Goal: Task Accomplishment & Management: Complete application form

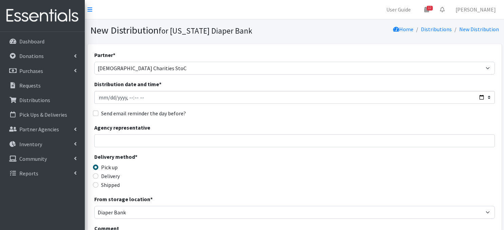
select select "3192"
click at [102, 97] on input "Distribution date and time *" at bounding box center [294, 97] width 401 height 13
type input "2025-10-20T23:59"
click at [128, 97] on input "Distribution date and time *" at bounding box center [294, 97] width 401 height 13
type input "[DATE]T09:00"
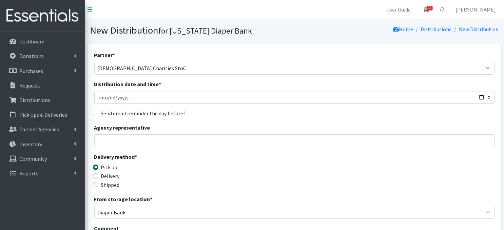
click at [216, 108] on div "Partner * Abide A Mother's Love BART - Benson Area Refugee Taskforce Big Brothe…" at bounding box center [294, 205] width 401 height 309
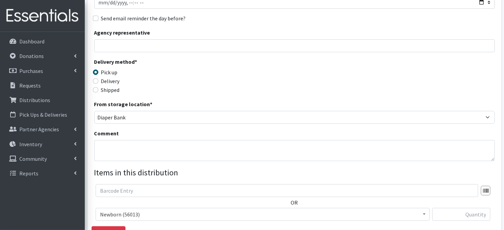
scroll to position [109, 0]
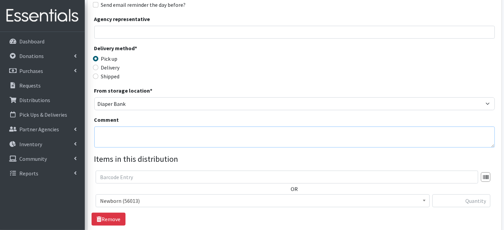
click at [115, 138] on textarea "Comment" at bounding box center [294, 137] width 401 height 21
paste textarea "Palletized"
type textarea "Palletized"
click at [293, 78] on div "Delivery method * Pick up Delivery Shipped Shipping cost" at bounding box center [294, 65] width 401 height 42
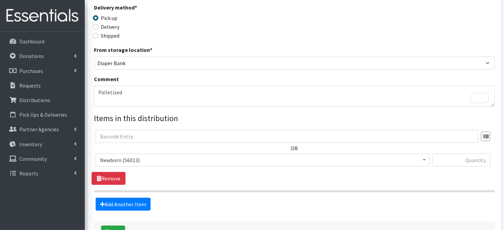
scroll to position [185, 0]
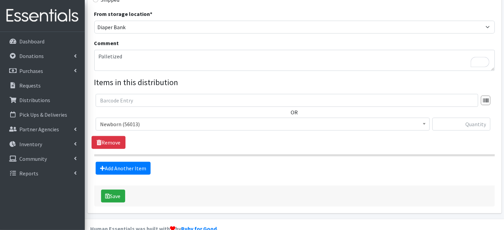
click at [422, 122] on span at bounding box center [424, 123] width 7 height 11
click at [465, 125] on input "text" at bounding box center [461, 124] width 58 height 13
type input "800"
click at [117, 169] on link "Add Another Item" at bounding box center [123, 168] width 55 height 13
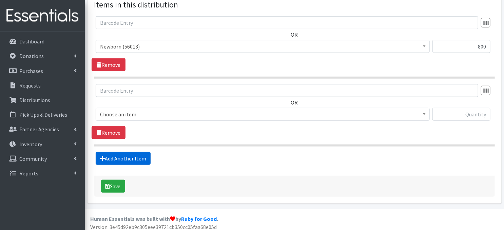
scroll to position [266, 0]
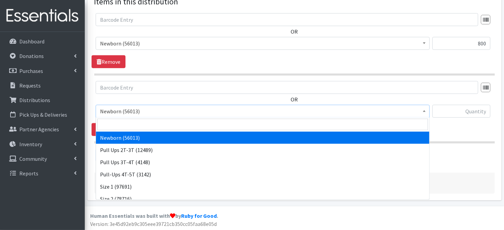
click at [422, 111] on span at bounding box center [424, 110] width 7 height 11
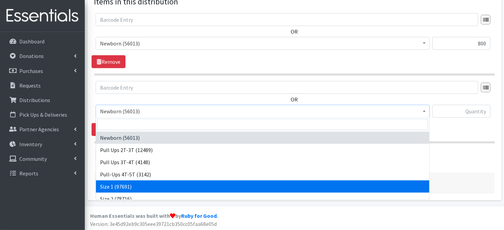
select select "3682"
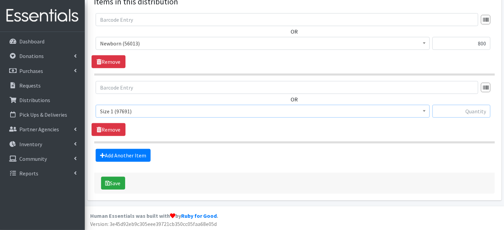
click at [469, 112] on input "text" at bounding box center [461, 111] width 58 height 13
type input "1200"
click at [133, 153] on link "Add Another Item" at bounding box center [123, 155] width 55 height 13
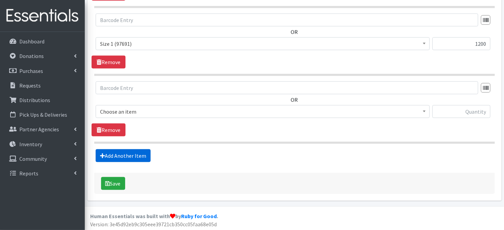
scroll to position [334, 0]
click at [421, 110] on span at bounding box center [424, 110] width 7 height 11
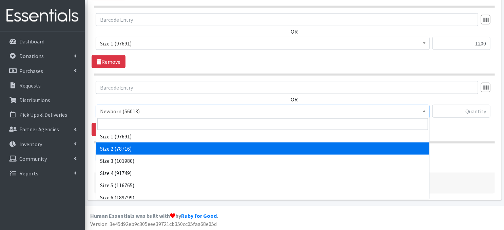
scroll to position [54, 0]
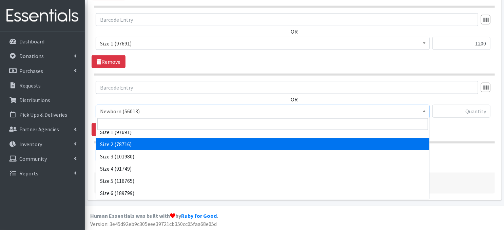
select select "3683"
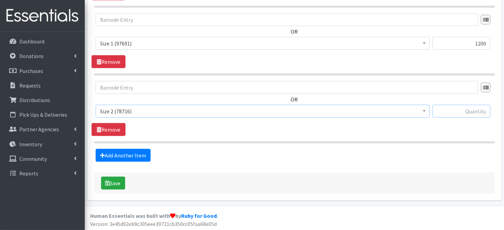
click at [446, 113] on input "text" at bounding box center [461, 111] width 58 height 13
type input "1200"
click at [133, 155] on link "Add Another Item" at bounding box center [123, 155] width 55 height 13
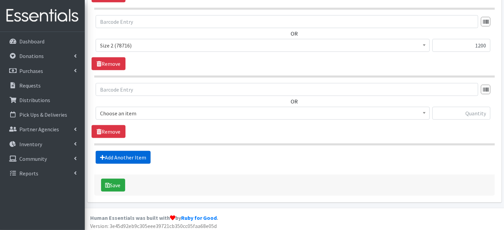
scroll to position [401, 0]
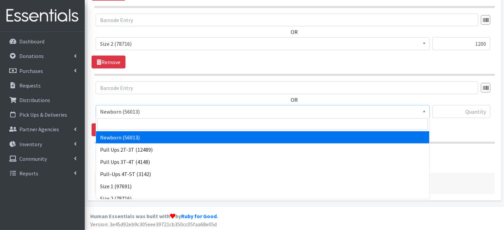
click at [424, 111] on b at bounding box center [424, 112] width 3 height 2
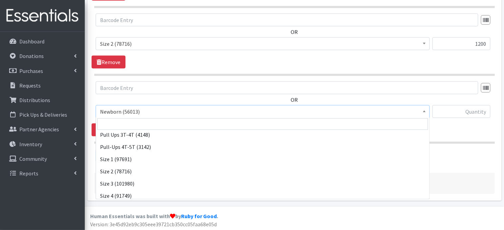
scroll to position [36, 0]
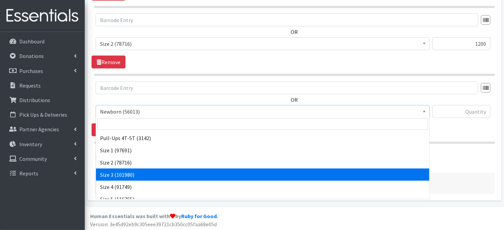
select select "3684"
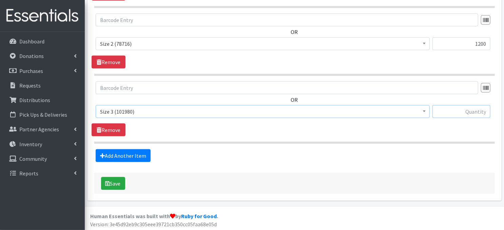
click at [466, 112] on input "text" at bounding box center [461, 111] width 58 height 13
type input "1800"
click at [137, 157] on link "Add Another Item" at bounding box center [123, 155] width 55 height 13
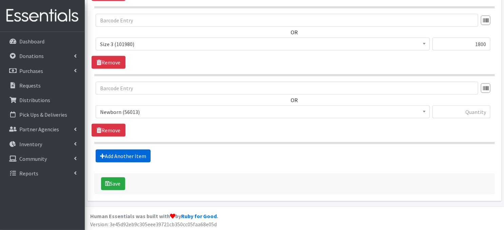
scroll to position [469, 0]
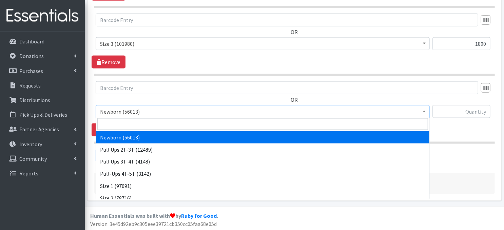
click at [422, 112] on span at bounding box center [424, 110] width 7 height 11
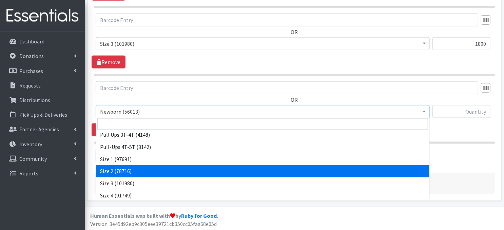
scroll to position [41, 0]
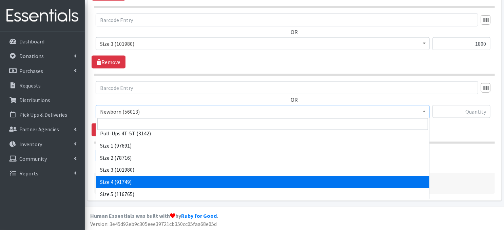
select select "3685"
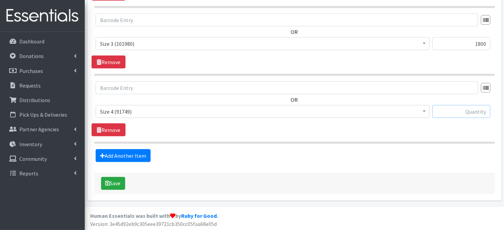
click at [463, 112] on input "text" at bounding box center [461, 111] width 58 height 13
type input "5100"
click at [130, 155] on link "Add Another Item" at bounding box center [123, 155] width 55 height 13
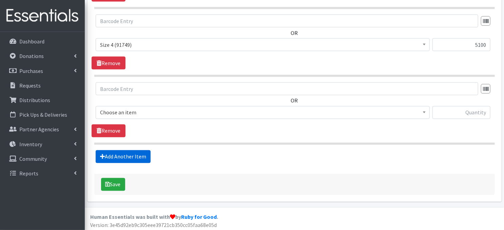
scroll to position [537, 0]
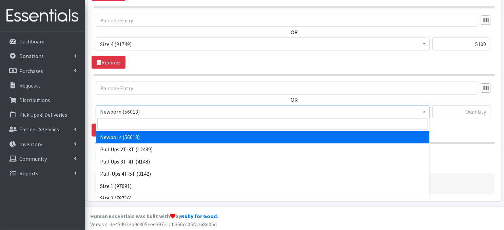
click at [424, 114] on span at bounding box center [424, 111] width 7 height 11
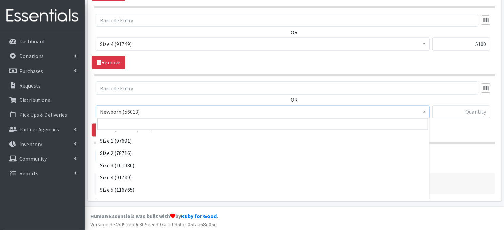
scroll to position [50, 0]
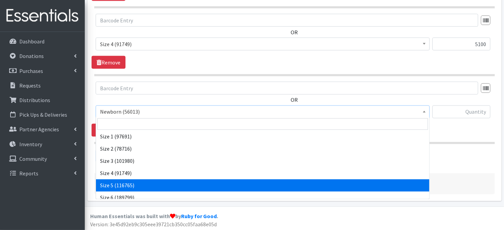
select select "3686"
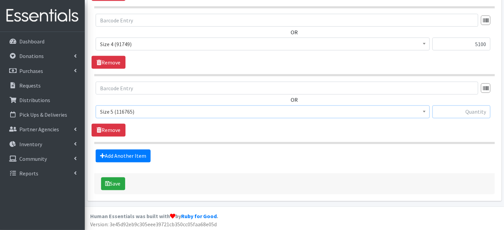
click at [446, 112] on input "text" at bounding box center [461, 111] width 58 height 13
type input "5100"
click at [126, 156] on link "Add Another Item" at bounding box center [123, 156] width 55 height 13
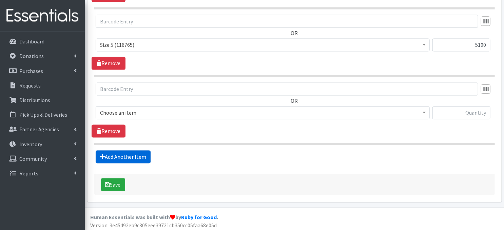
scroll to position [604, 0]
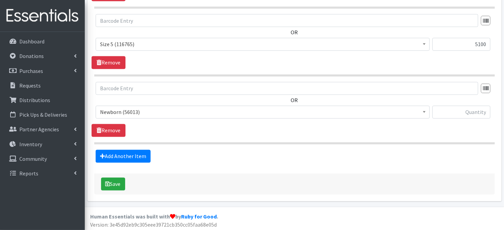
click at [424, 114] on span at bounding box center [424, 111] width 7 height 11
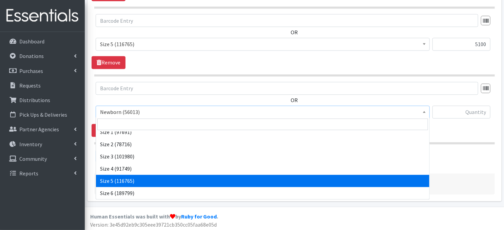
scroll to position [68, 0]
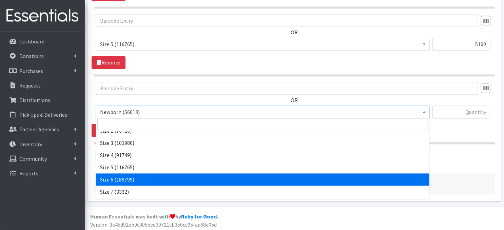
select select "3687"
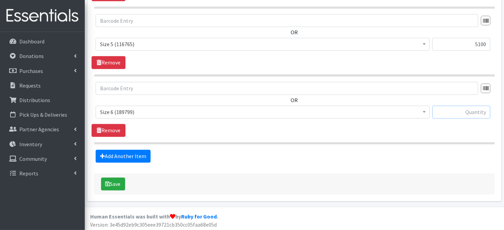
click at [455, 110] on input "text" at bounding box center [461, 112] width 58 height 13
type input "5100"
click at [136, 157] on link "Add Another Item" at bounding box center [123, 156] width 55 height 13
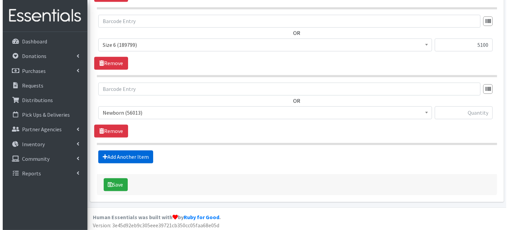
scroll to position [672, 0]
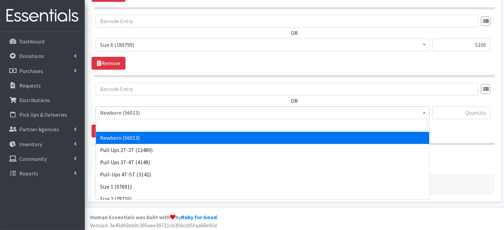
click at [424, 111] on span at bounding box center [424, 111] width 7 height 11
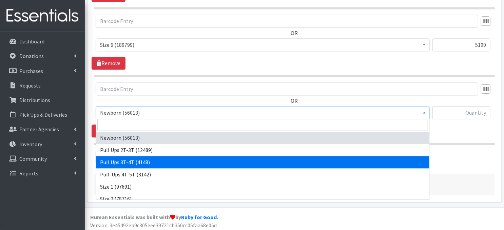
select select "3697"
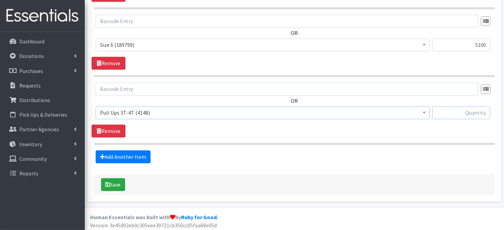
click at [447, 112] on input "text" at bounding box center [461, 112] width 58 height 13
type input "150"
click at [121, 186] on button "Save" at bounding box center [113, 184] width 24 height 13
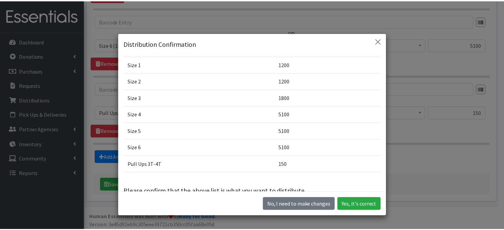
scroll to position [64, 0]
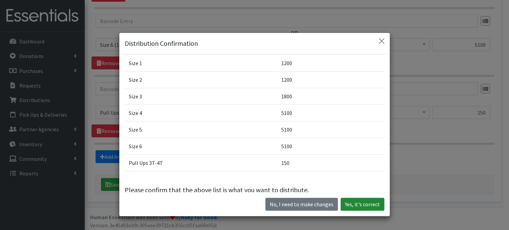
click at [361, 207] on button "Yes, it's correct" at bounding box center [363, 204] width 44 height 13
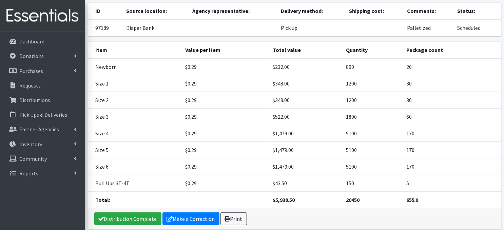
scroll to position [79, 0]
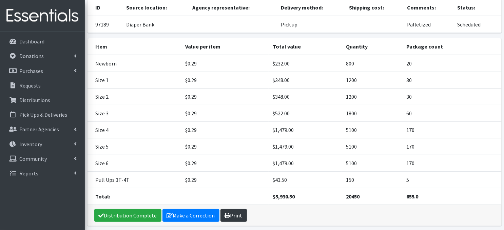
click at [229, 209] on link "Print" at bounding box center [233, 215] width 26 height 13
click at [186, 209] on link "Make a Correction" at bounding box center [190, 215] width 57 height 13
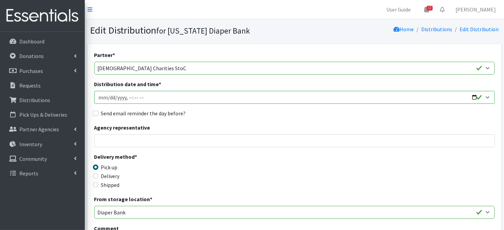
click at [109, 97] on input "Distribution date and time *" at bounding box center [294, 97] width 401 height 13
type input "2025-10-02T09:00"
click at [229, 116] on div "Send email reminder the day before?" at bounding box center [294, 113] width 401 height 8
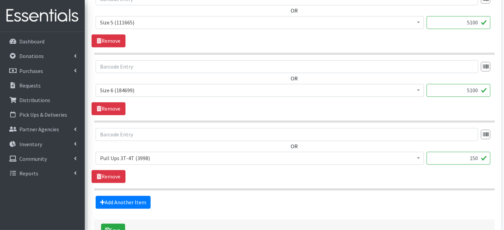
scroll to position [672, 0]
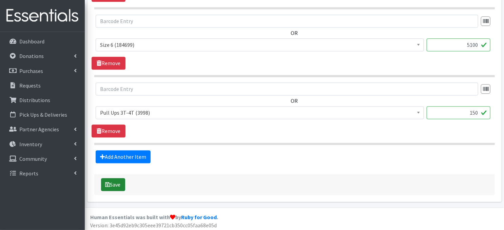
click at [108, 182] on icon "submit" at bounding box center [107, 184] width 5 height 5
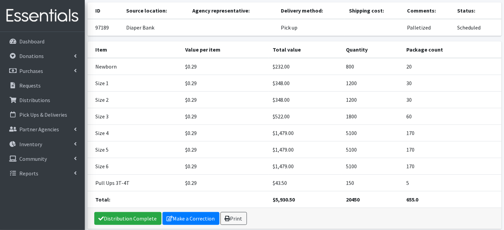
scroll to position [92, 0]
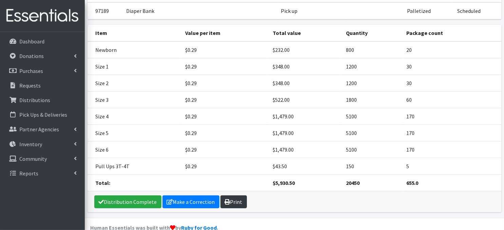
click at [225, 199] on icon at bounding box center [227, 201] width 5 height 5
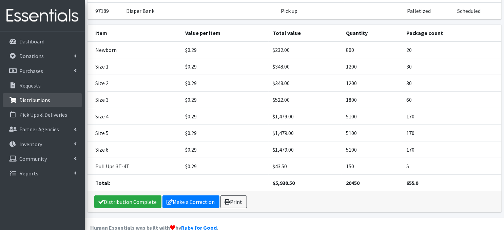
click at [46, 101] on p "Distributions" at bounding box center [34, 100] width 31 height 7
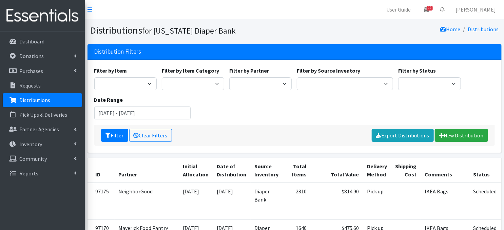
click at [43, 101] on p "Distributions" at bounding box center [34, 100] width 31 height 7
click at [32, 101] on p "Distributions" at bounding box center [34, 100] width 31 height 7
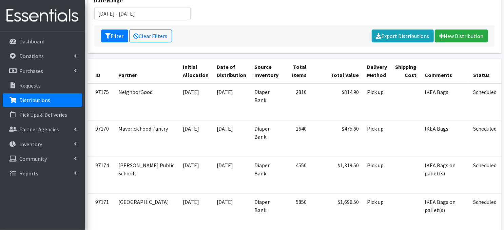
scroll to position [113, 0]
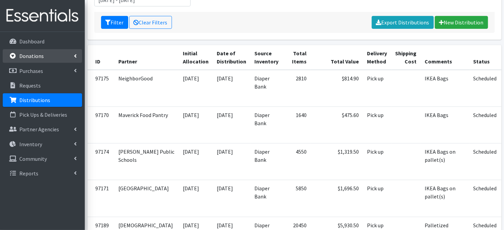
click at [33, 58] on p "Donations" at bounding box center [31, 56] width 24 height 7
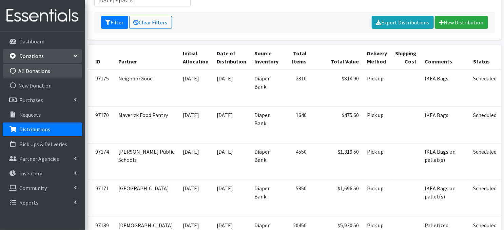
click at [14, 70] on icon at bounding box center [12, 71] width 9 height 6
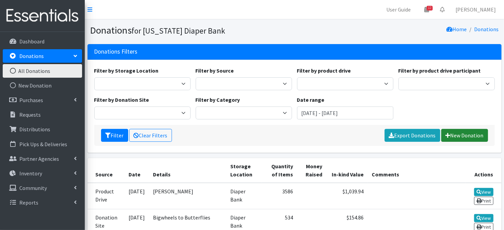
click at [470, 135] on link "New Donation" at bounding box center [464, 135] width 47 height 13
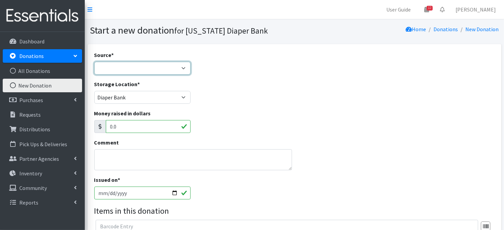
click at [185, 67] on select "Product Drive Manufacturer Donation Site Misc. Donation" at bounding box center [142, 68] width 96 height 13
select select "Product Drive"
click at [94, 62] on select "Product Drive Manufacturer Donation Site Misc. Donation" at bounding box center [142, 68] width 96 height 13
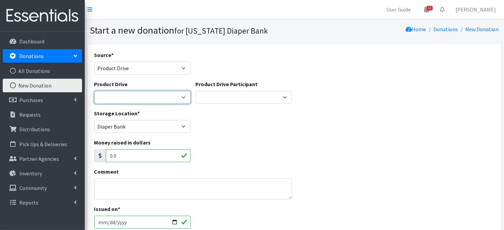
click at [181, 97] on select "[PERSON_NAME] Elementary ACCESS Bank [PERSON_NAME] Elementary Amazon Smile Apar…" at bounding box center [142, 97] width 96 height 13
drag, startPoint x: 502, startPoint y: 148, endPoint x: 454, endPoint y: 150, distance: 47.5
click at [501, 148] on div "Source * Product Drive Manufacturer Donation Site Misc. Donation Donation Site …" at bounding box center [294, 209] width 419 height 330
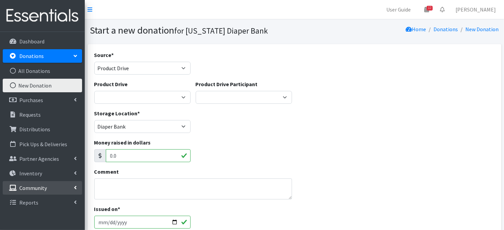
click at [50, 188] on link "Community" at bounding box center [42, 188] width 79 height 14
click at [14, 217] on icon at bounding box center [12, 217] width 9 height 6
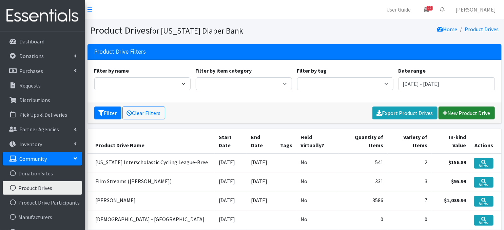
click at [465, 113] on link "New Product Drive" at bounding box center [467, 112] width 56 height 13
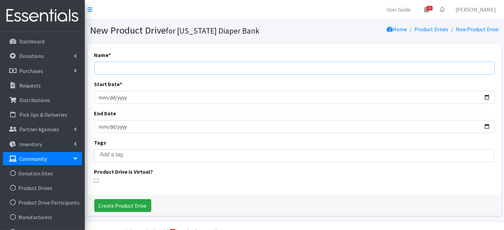
drag, startPoint x: 152, startPoint y: 73, endPoint x: 151, endPoint y: 67, distance: 5.4
click at [152, 73] on input "Name *" at bounding box center [294, 68] width 401 height 13
click at [180, 68] on input "Brunnenhugelfest Neighborhood" at bounding box center [294, 68] width 401 height 13
type input "Brunnenhugelfest Neighborhood Block Party ([PERSON_NAME])"
click at [108, 97] on input "Start Date *" at bounding box center [294, 97] width 401 height 13
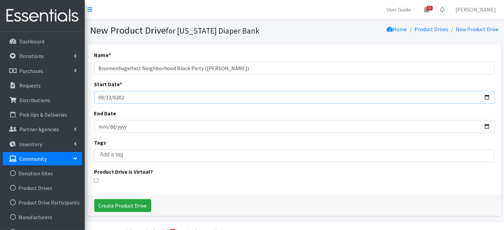
type input "2025-09-13"
click at [103, 127] on input "End Date" at bounding box center [294, 126] width 401 height 13
type input "[DATE]"
click at [178, 148] on div "Tags" at bounding box center [294, 150] width 401 height 24
click at [120, 207] on input "Create Product Drive" at bounding box center [122, 205] width 57 height 13
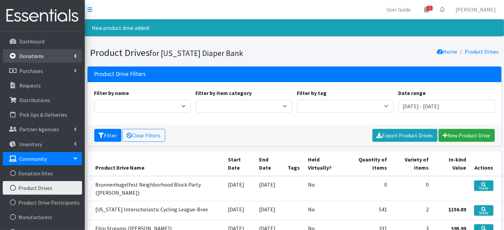
click at [24, 58] on p "Donations" at bounding box center [31, 56] width 24 height 7
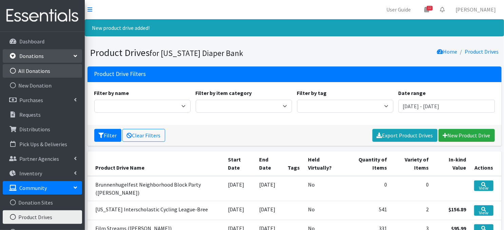
click at [12, 69] on icon at bounding box center [12, 71] width 9 height 6
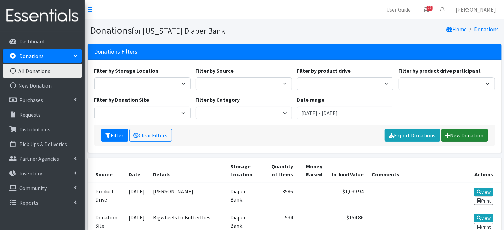
click at [470, 134] on link "New Donation" at bounding box center [464, 135] width 47 height 13
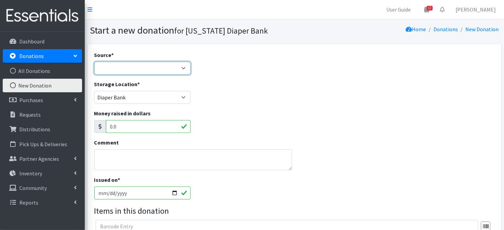
click at [181, 70] on select "Product Drive Manufacturer Donation Site Misc. Donation" at bounding box center [142, 68] width 96 height 13
select select "Product Drive"
click at [94, 62] on select "Product Drive Manufacturer Donation Site Misc. Donation" at bounding box center [142, 68] width 96 height 13
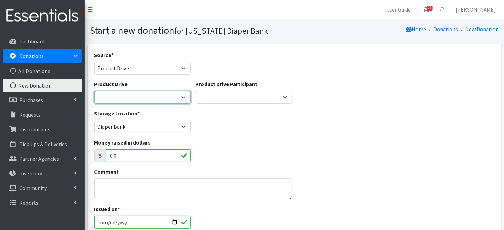
click at [187, 97] on select "[PERSON_NAME] Elementary ACCESS Bank [PERSON_NAME] Elementary Amazon Smile Apar…" at bounding box center [142, 97] width 96 height 13
select select "3545"
click at [94, 91] on select "[PERSON_NAME] Elementary ACCESS Bank [PERSON_NAME] Elementary Amazon Smile Apar…" at bounding box center [142, 97] width 96 height 13
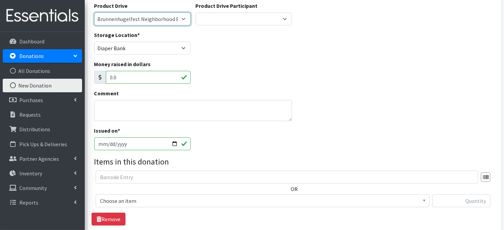
scroll to position [81, 0]
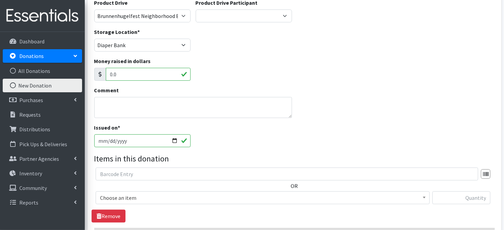
click at [173, 139] on input "[DATE]" at bounding box center [142, 140] width 96 height 13
type input "[DATE]"
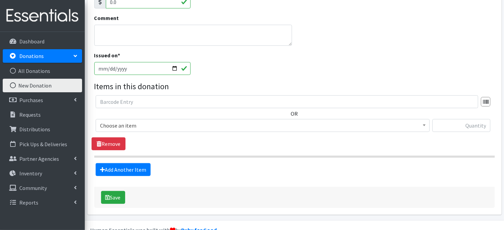
scroll to position [163, 0]
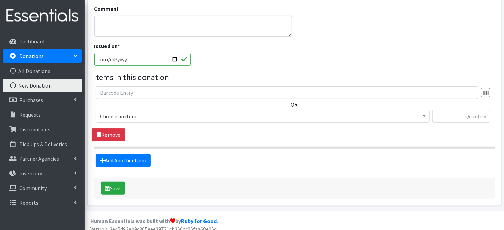
click at [422, 116] on span at bounding box center [424, 115] width 7 height 11
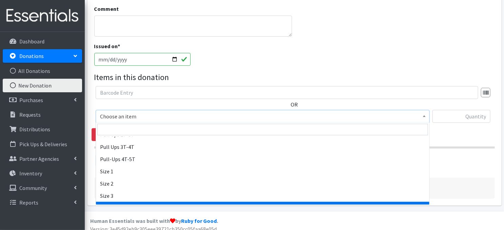
scroll to position [41, 0]
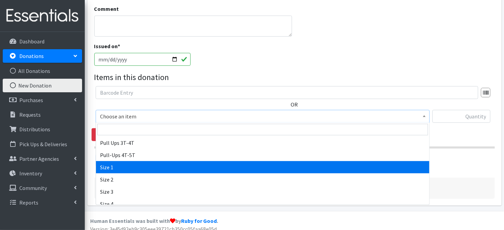
select select "3682"
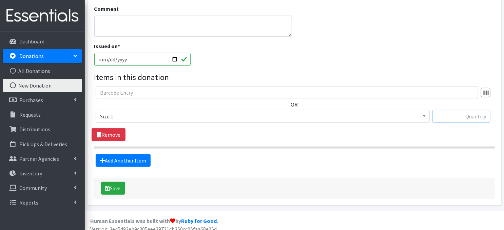
click at [463, 118] on input "text" at bounding box center [461, 116] width 58 height 13
type input "352"
click at [122, 161] on link "Add Another Item" at bounding box center [123, 160] width 55 height 13
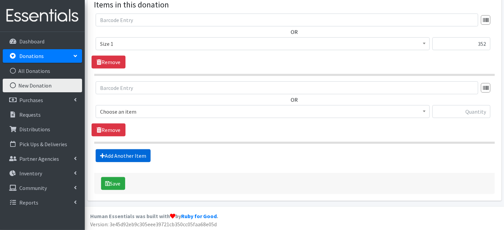
scroll to position [236, 0]
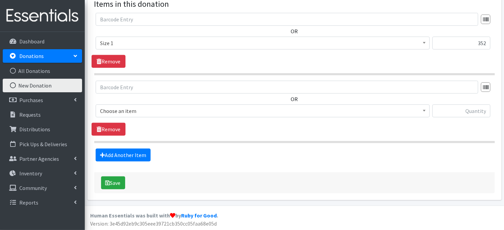
click at [424, 112] on span at bounding box center [424, 110] width 7 height 11
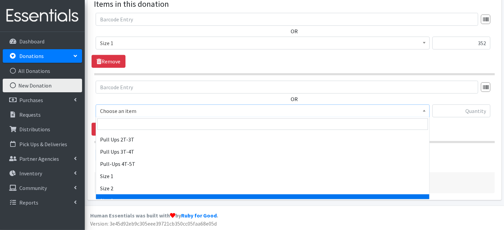
scroll to position [27, 0]
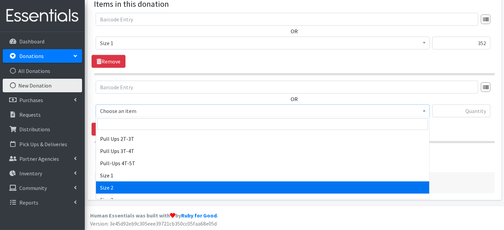
select select "3683"
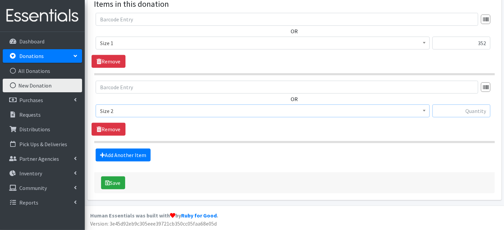
click at [444, 113] on input "text" at bounding box center [461, 110] width 58 height 13
type input "453"
click at [129, 154] on link "Add Another Item" at bounding box center [123, 155] width 55 height 13
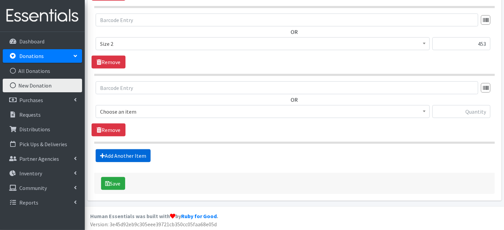
scroll to position [304, 0]
click at [420, 111] on span "Choose an item" at bounding box center [262, 110] width 325 height 9
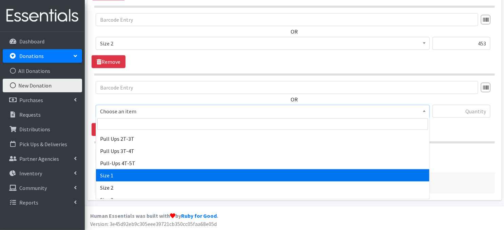
scroll to position [41, 0]
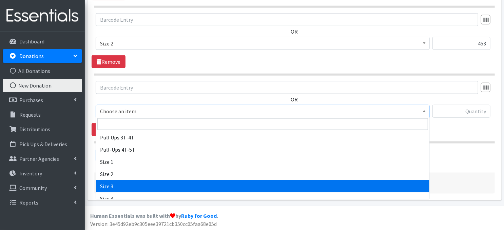
select select "3684"
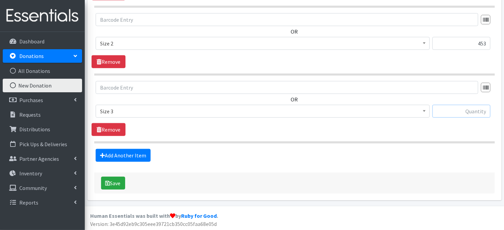
click at [453, 110] on input "text" at bounding box center [461, 111] width 58 height 13
type input "687"
click at [113, 156] on link "Add Another Item" at bounding box center [123, 155] width 55 height 13
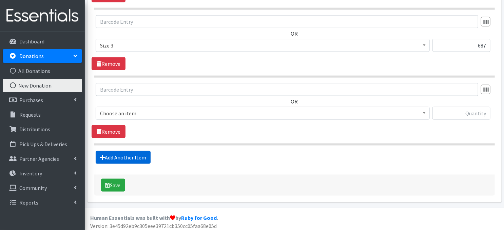
scroll to position [371, 0]
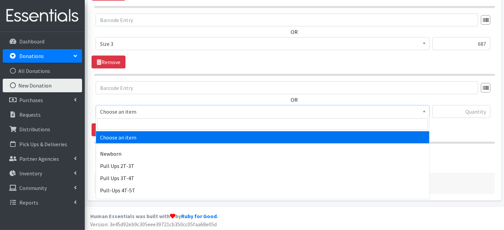
click at [422, 111] on span at bounding box center [424, 110] width 7 height 11
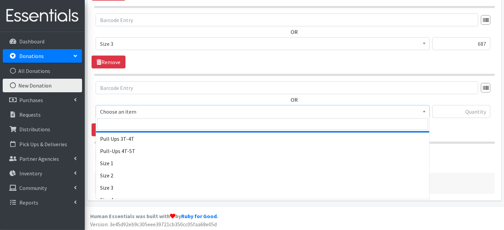
scroll to position [54, 0]
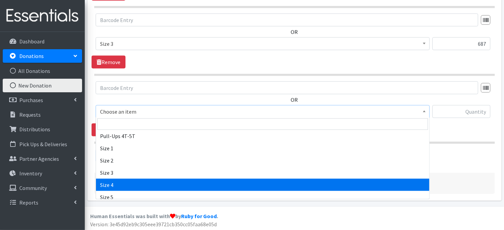
drag, startPoint x: 114, startPoint y: 180, endPoint x: 151, endPoint y: 147, distance: 49.5
select select "3685"
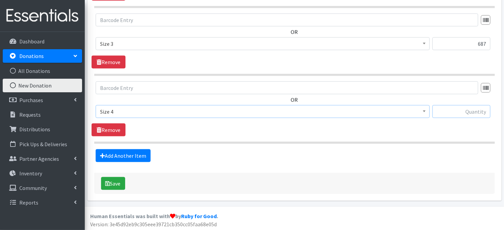
click at [452, 110] on input "text" at bounding box center [461, 111] width 58 height 13
type input "226"
click at [130, 157] on link "Add Another Item" at bounding box center [123, 155] width 55 height 13
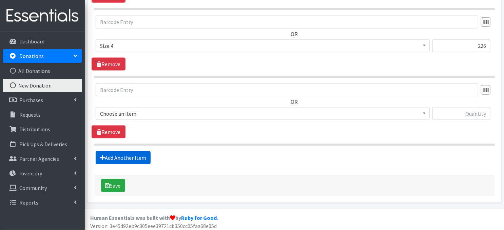
scroll to position [439, 0]
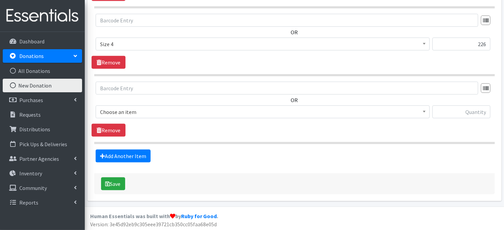
click at [422, 112] on span at bounding box center [424, 111] width 7 height 11
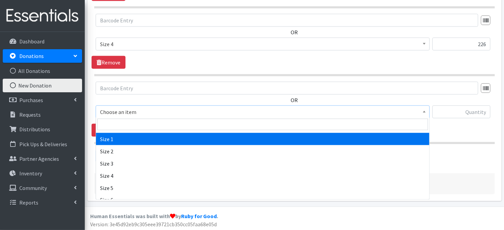
scroll to position [68, 0]
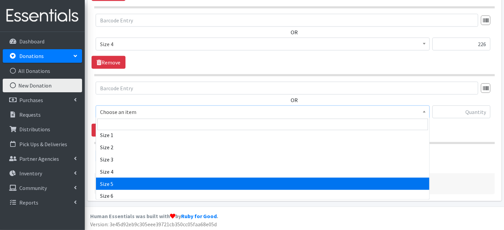
select select "3686"
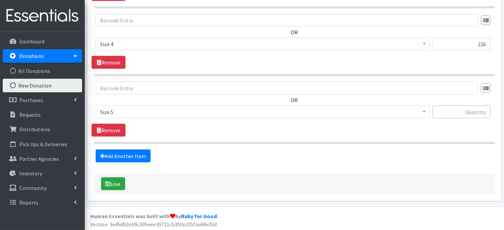
click at [472, 113] on input "text" at bounding box center [461, 111] width 58 height 13
type input "168"
click at [129, 153] on link "Add Another Item" at bounding box center [123, 156] width 55 height 13
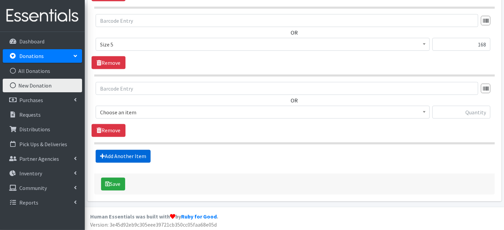
scroll to position [506, 0]
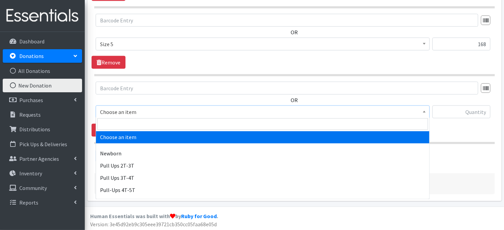
click at [425, 113] on span at bounding box center [424, 111] width 7 height 11
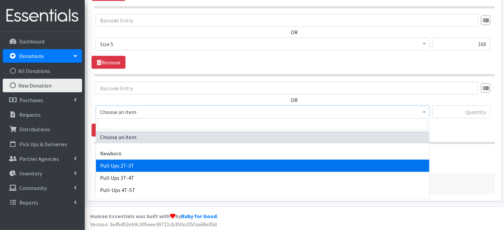
select select "3696"
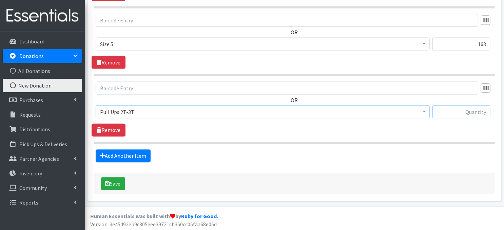
click at [452, 114] on input "text" at bounding box center [461, 111] width 58 height 13
type input "26"
click at [115, 182] on button "Save" at bounding box center [113, 183] width 24 height 13
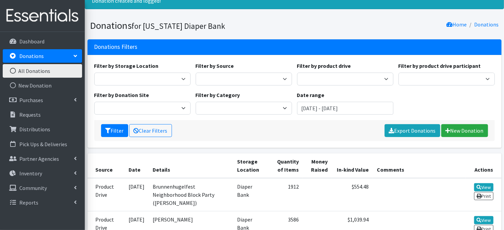
scroll to position [41, 0]
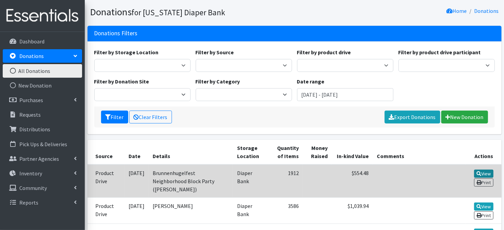
click at [481, 172] on link "View" at bounding box center [483, 174] width 19 height 8
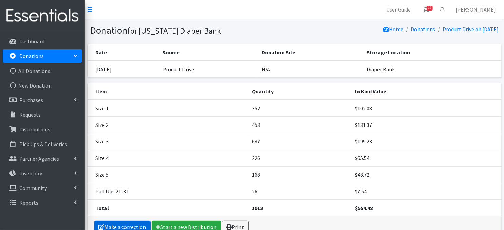
click at [117, 226] on link "Make a correction" at bounding box center [122, 226] width 56 height 13
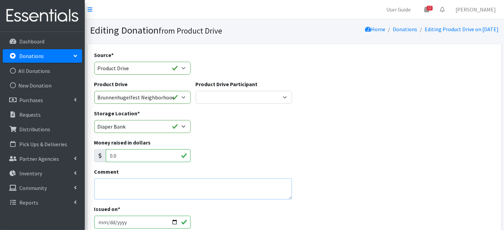
click at [113, 188] on textarea "Comment" at bounding box center [193, 188] width 198 height 21
type textarea "N"
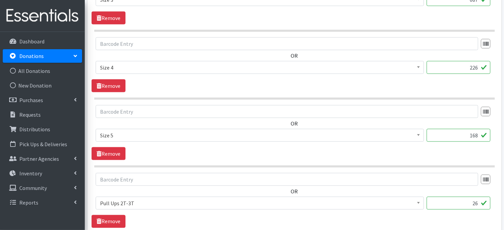
scroll to position [574, 0]
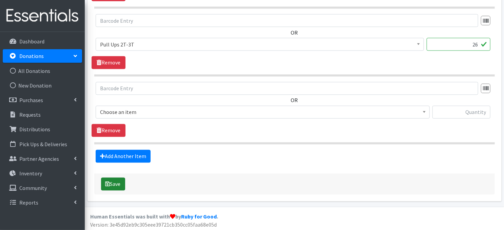
type textarea "AND $1,239.43 monetary donations"
click at [116, 183] on button "Save" at bounding box center [113, 184] width 24 height 13
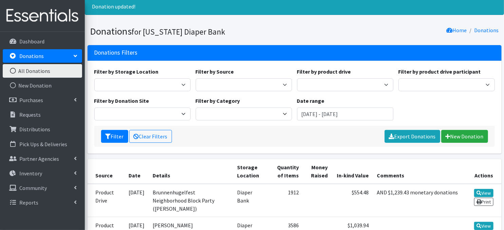
scroll to position [27, 0]
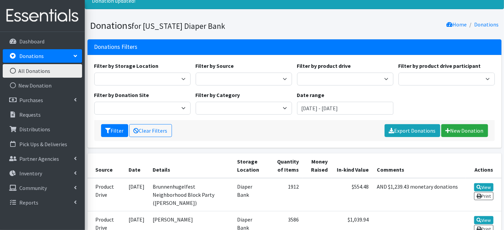
click at [11, 71] on icon at bounding box center [12, 71] width 9 height 6
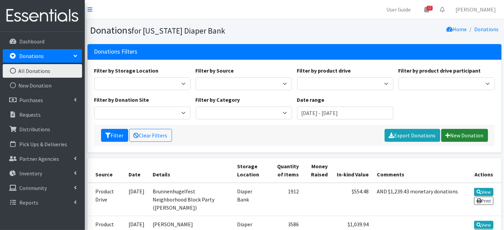
click at [460, 134] on link "New Donation" at bounding box center [464, 135] width 47 height 13
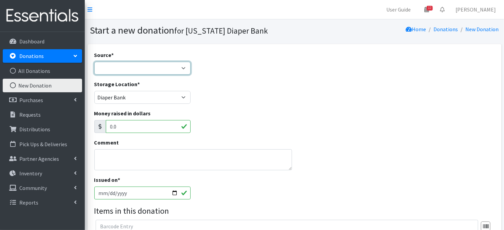
click at [182, 67] on select "Product Drive Manufacturer Donation Site Misc. Donation" at bounding box center [142, 68] width 96 height 13
select select "Misc. Donation"
click at [94, 62] on select "Product Drive Manufacturer Donation Site Misc. Donation" at bounding box center [142, 68] width 96 height 13
click at [109, 161] on textarea "Comment" at bounding box center [193, 159] width 198 height 21
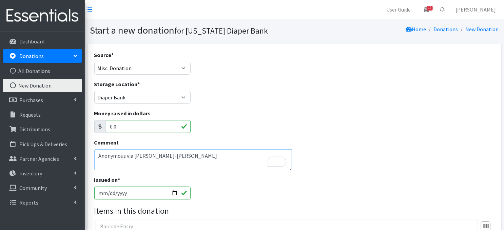
click at [172, 153] on textarea "Anonymous via Kimberly Clark-Adriane Slaughter" at bounding box center [193, 159] width 198 height 21
click at [214, 156] on textarea "Anonymous via Kimberly Clark (Adriane Slaughter" at bounding box center [193, 159] width 198 height 21
type textarea "Anonymous via Kimberly Clark (Adriane Slaughter)"
click at [175, 190] on input "2025-09-24" at bounding box center [142, 193] width 96 height 13
type input "2025-09-22"
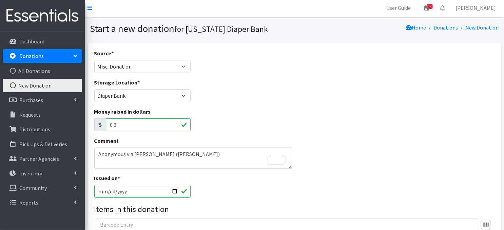
scroll to position [12, 0]
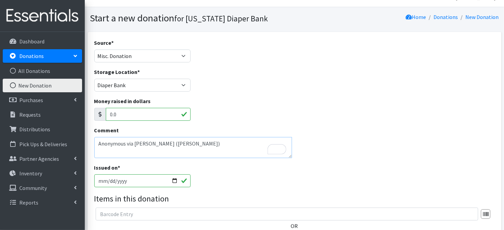
drag, startPoint x: 169, startPoint y: 143, endPoint x: 173, endPoint y: 167, distance: 24.0
click at [169, 143] on textarea "Anonymous via Kimberly Clark (Adriane Slaughter)" at bounding box center [193, 147] width 198 height 21
type textarea "Anonymous via Kimberly Clark, Dallas, TX (Adriane Slaughter)"
click at [322, 122] on div "Money raised in dollars 0.0" at bounding box center [295, 111] width 406 height 29
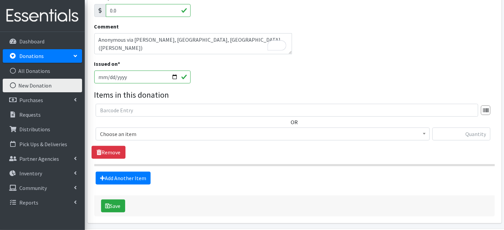
scroll to position [130, 0]
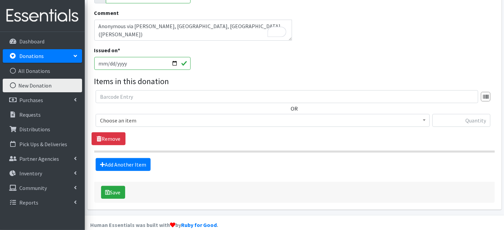
click at [425, 121] on span at bounding box center [424, 119] width 7 height 11
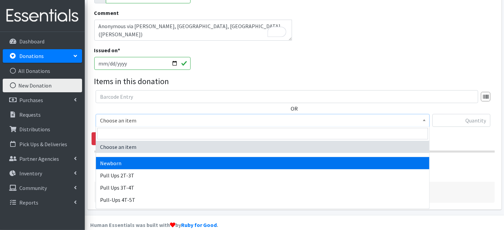
select select "3681"
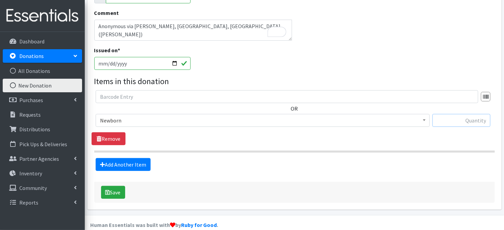
click at [444, 120] on input "text" at bounding box center [461, 120] width 58 height 13
type input "228"
click at [119, 167] on link "Add Another Item" at bounding box center [123, 164] width 55 height 13
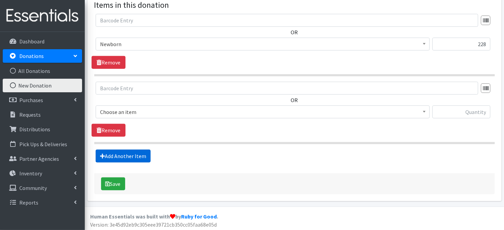
scroll to position [207, 0]
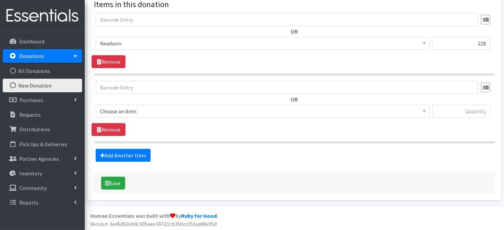
click at [423, 110] on b at bounding box center [424, 111] width 3 height 2
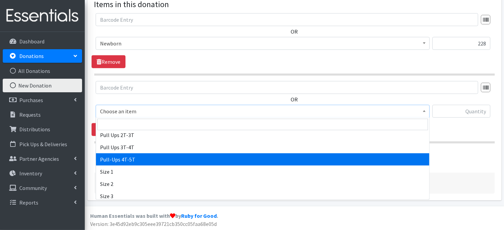
scroll to position [41, 0]
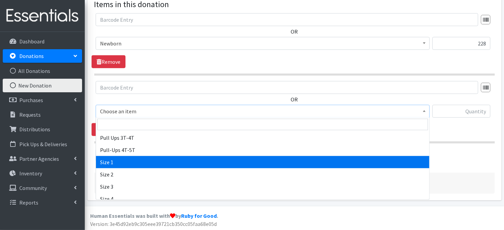
select select "3682"
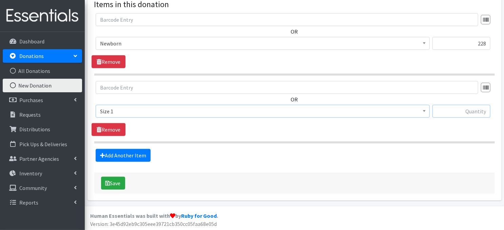
click at [466, 112] on input "text" at bounding box center [461, 111] width 58 height 13
type input "256"
click at [139, 156] on link "Add Another Item" at bounding box center [123, 155] width 55 height 13
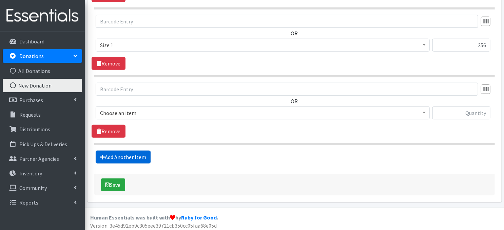
scroll to position [274, 0]
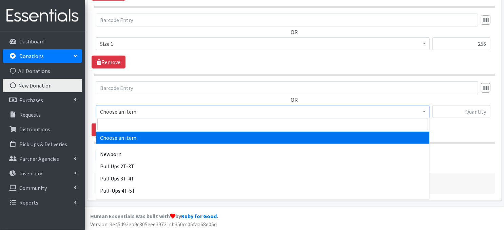
click at [423, 113] on span at bounding box center [424, 110] width 7 height 11
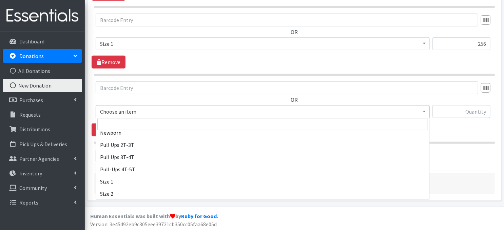
scroll to position [27, 0]
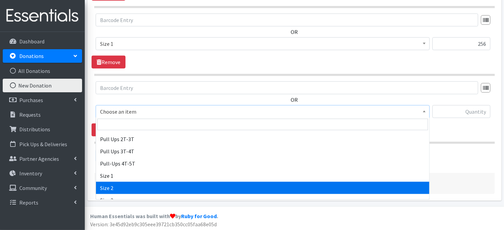
select select "3683"
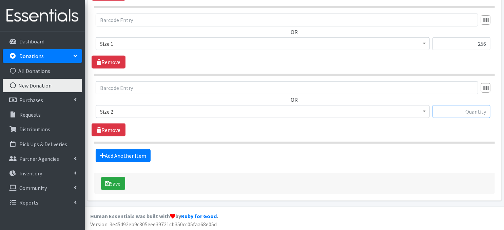
click at [468, 112] on input "text" at bounding box center [461, 111] width 58 height 13
type input "216"
click at [133, 155] on link "Add Another Item" at bounding box center [123, 155] width 55 height 13
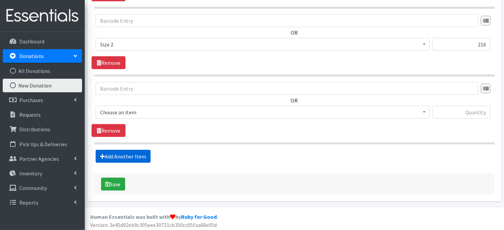
scroll to position [342, 0]
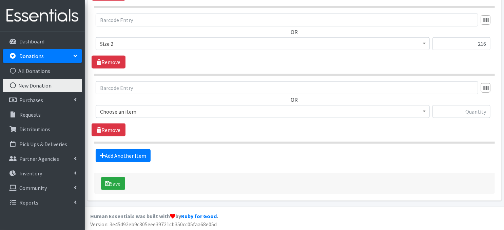
click at [426, 111] on span at bounding box center [424, 110] width 7 height 11
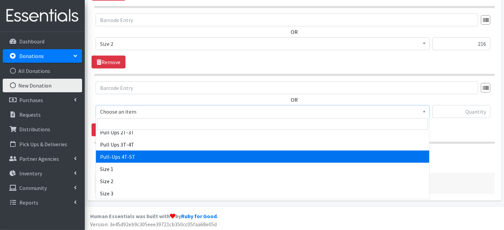
scroll to position [41, 0]
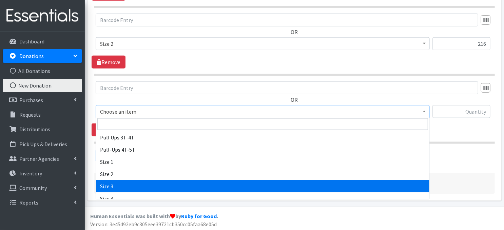
select select "3684"
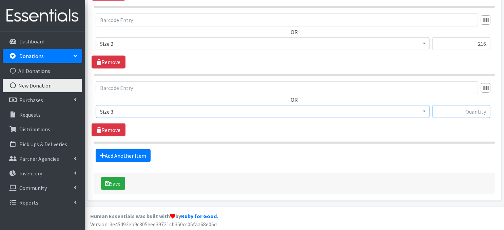
click at [466, 114] on input "text" at bounding box center [461, 111] width 58 height 13
type input "204"
click at [125, 155] on link "Add Another Item" at bounding box center [123, 155] width 55 height 13
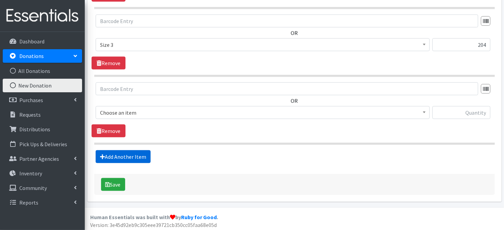
scroll to position [410, 0]
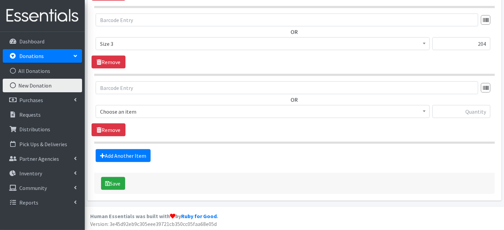
click at [426, 110] on span at bounding box center [424, 110] width 7 height 11
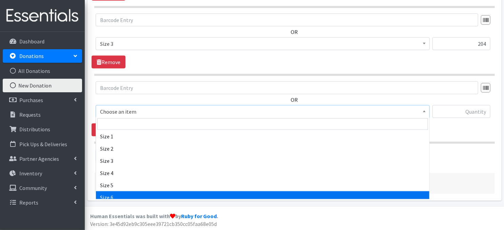
scroll to position [68, 0]
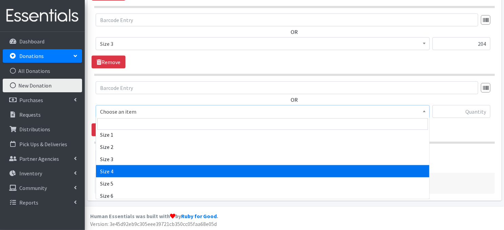
select select "3685"
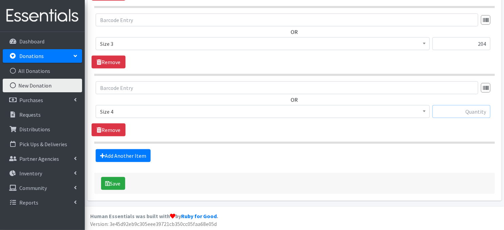
click at [456, 112] on input "text" at bounding box center [461, 111] width 58 height 13
type input "232"
click at [137, 154] on link "Add Another Item" at bounding box center [123, 155] width 55 height 13
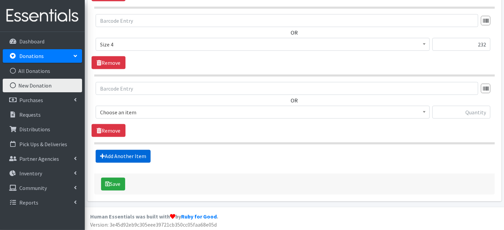
scroll to position [477, 0]
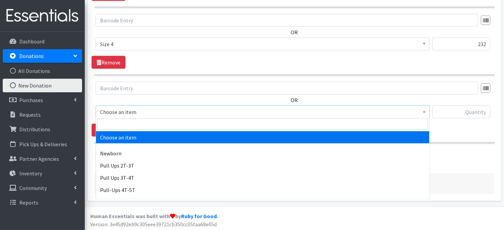
click at [424, 112] on span at bounding box center [424, 111] width 7 height 11
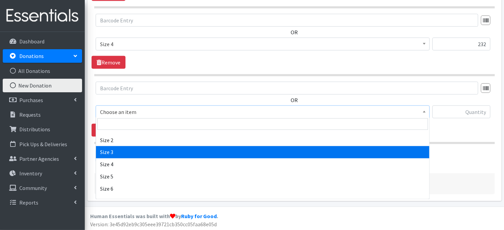
scroll to position [81, 0]
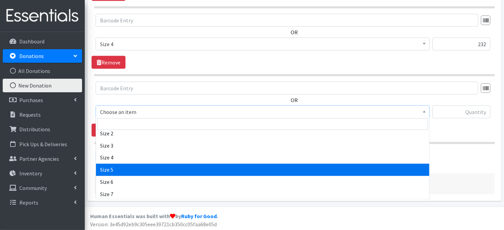
select select "3686"
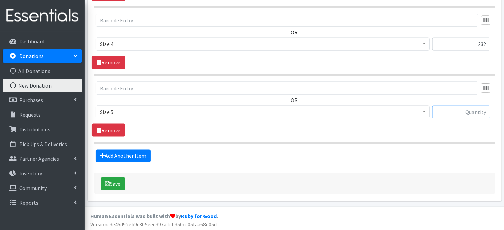
click at [471, 111] on input "text" at bounding box center [461, 111] width 58 height 13
type input "284"
click at [133, 154] on link "Add Another Item" at bounding box center [123, 156] width 55 height 13
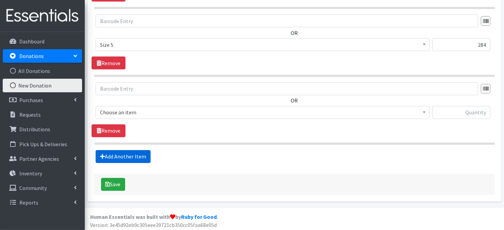
scroll to position [545, 0]
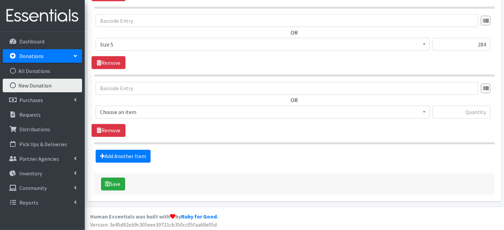
click at [425, 113] on span at bounding box center [424, 111] width 7 height 11
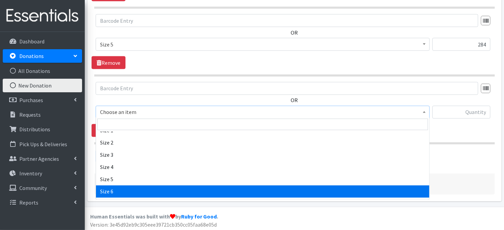
scroll to position [95, 0]
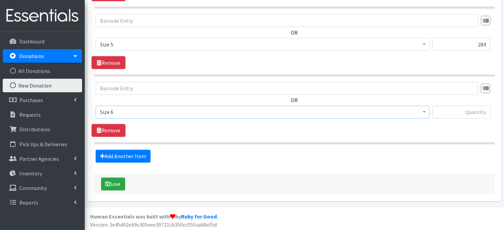
select select "3687"
click at [457, 109] on input "text" at bounding box center [461, 112] width 58 height 13
type input "220"
click at [121, 181] on button "Save" at bounding box center [113, 184] width 24 height 13
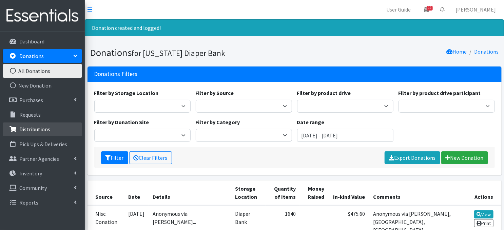
click at [22, 128] on p "Distributions" at bounding box center [34, 129] width 31 height 7
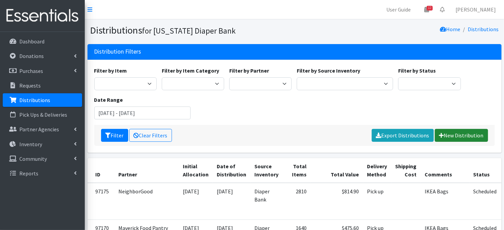
click at [463, 134] on link "New Distribution" at bounding box center [461, 135] width 53 height 13
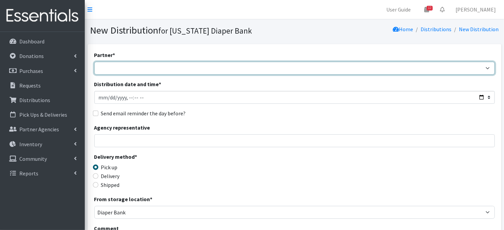
click at [134, 70] on select "Abide A Mother's Love BART - Benson Area Refugee Taskforce Big Brothers Big Sis…" at bounding box center [294, 68] width 401 height 13
select select "5732"
click at [94, 62] on select "Abide A Mother's Love BART - Benson Area Refugee Taskforce Big Brothers Big Sis…" at bounding box center [294, 68] width 401 height 13
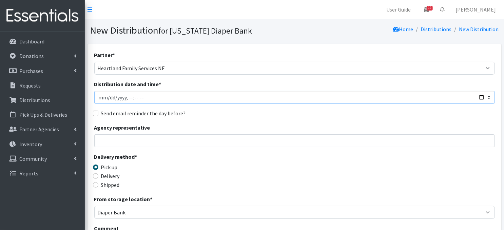
click at [102, 97] on input "Distribution date and time *" at bounding box center [294, 97] width 401 height 13
type input "[DATE]T23:59"
click at [133, 97] on input "Distribution date and time *" at bounding box center [294, 97] width 401 height 13
click at [128, 97] on input "Distribution date and time *" at bounding box center [294, 97] width 401 height 13
type input "2025-10-02T09:45"
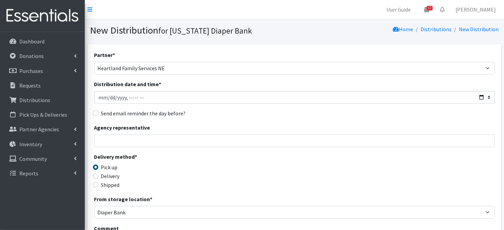
click at [212, 119] on div "Partner * Abide A Mother's Love BART - Benson Area Refugee Taskforce Big Brothe…" at bounding box center [294, 205] width 401 height 309
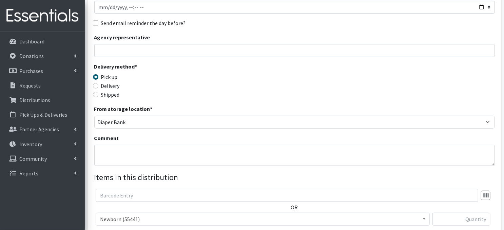
scroll to position [109, 0]
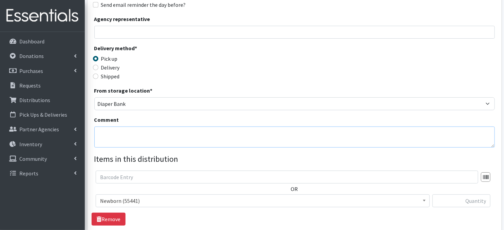
drag, startPoint x: 144, startPoint y: 142, endPoint x: 146, endPoint y: 137, distance: 5.2
click at [143, 142] on textarea "Comment" at bounding box center [294, 137] width 401 height 21
paste textarea "IKEA Bags"
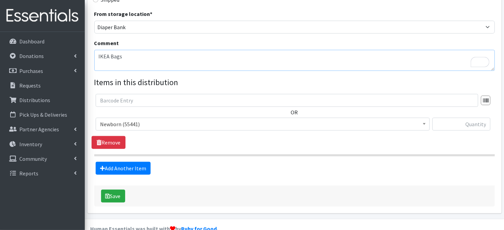
scroll to position [198, 0]
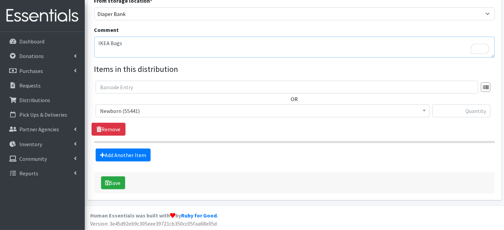
type textarea "IKEA Bags"
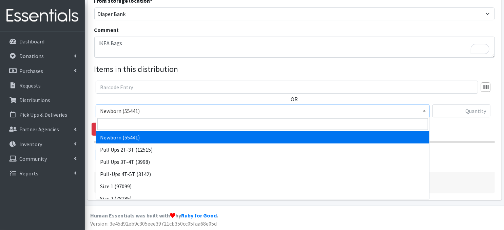
click at [427, 112] on span at bounding box center [424, 110] width 7 height 11
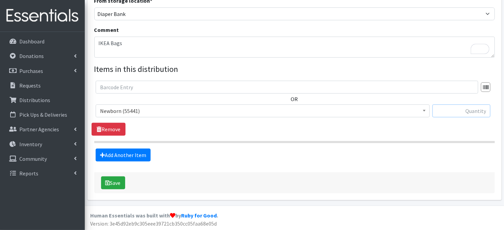
click at [453, 111] on input "text" at bounding box center [461, 110] width 58 height 13
type input "80"
click at [120, 155] on link "Add Another Item" at bounding box center [123, 155] width 55 height 13
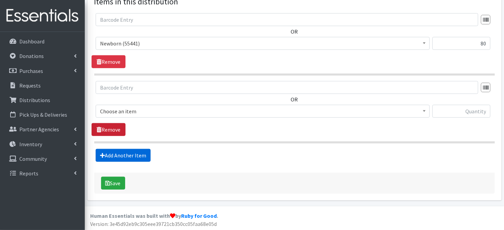
scroll to position [266, 0]
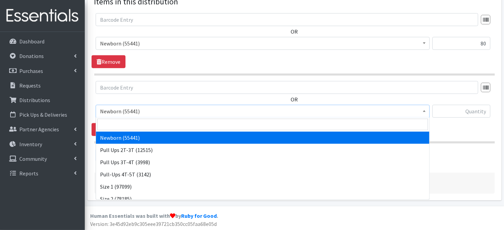
click at [423, 111] on b at bounding box center [424, 111] width 3 height 2
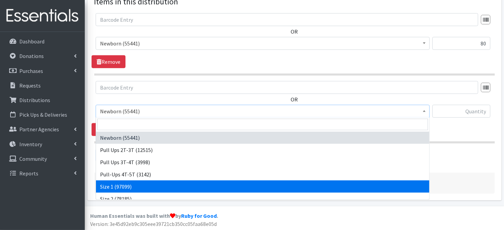
select select "3682"
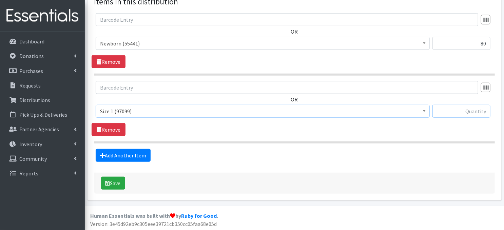
click at [444, 111] on input "text" at bounding box center [461, 111] width 58 height 13
type input "80"
click at [122, 154] on link "Add Another Item" at bounding box center [123, 155] width 55 height 13
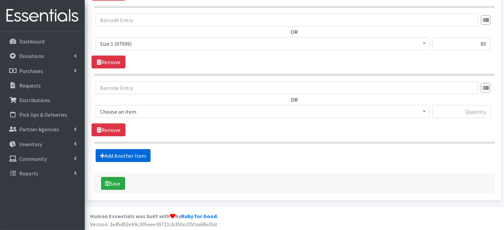
scroll to position [334, 0]
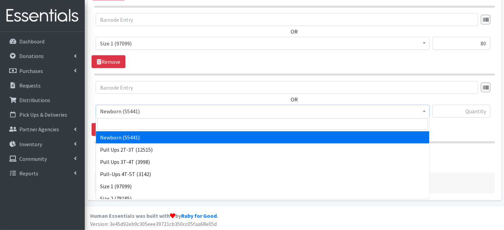
click at [422, 113] on span at bounding box center [424, 110] width 7 height 11
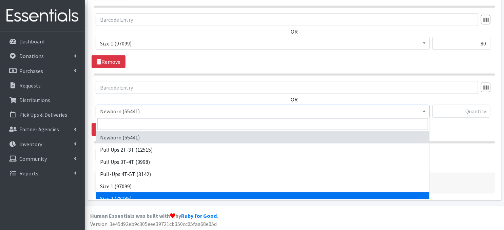
select select "3683"
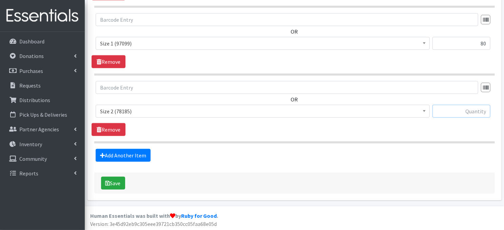
click at [449, 110] on input "text" at bounding box center [461, 111] width 58 height 13
type input "80"
click at [129, 157] on link "Add Another Item" at bounding box center [123, 155] width 55 height 13
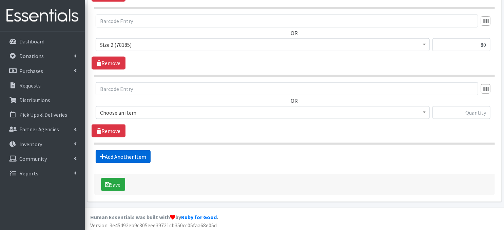
scroll to position [401, 0]
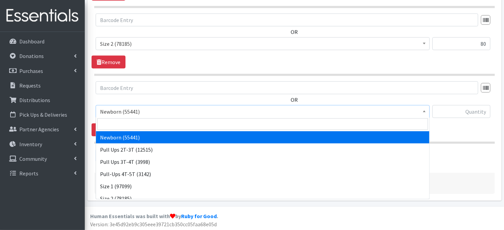
click at [426, 112] on span at bounding box center [424, 110] width 7 height 11
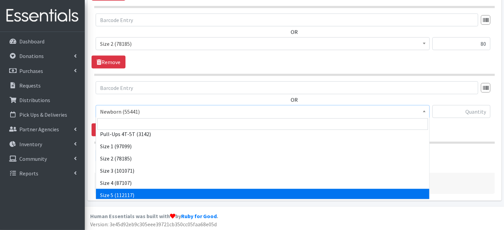
scroll to position [41, 0]
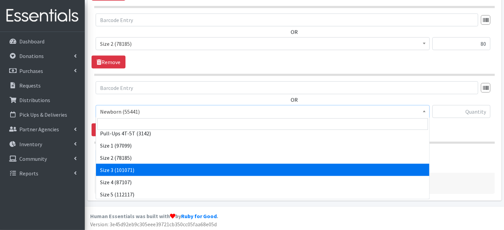
select select "3684"
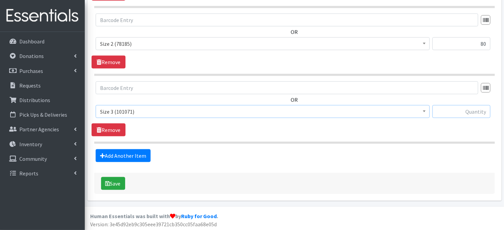
click at [451, 113] on input "text" at bounding box center [461, 111] width 58 height 13
type input "300"
click at [138, 158] on link "Add Another Item" at bounding box center [123, 155] width 55 height 13
click at [422, 110] on span at bounding box center [424, 110] width 7 height 11
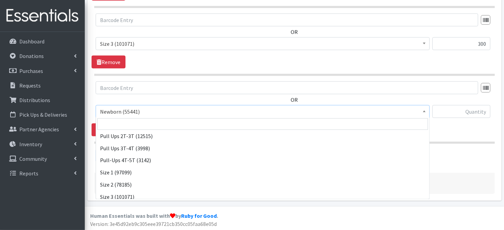
scroll to position [72, 0]
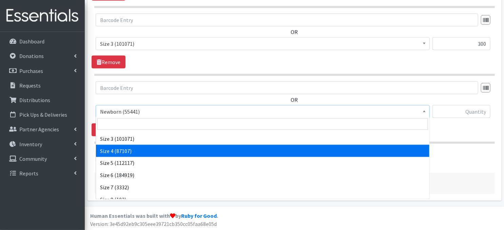
select select "3685"
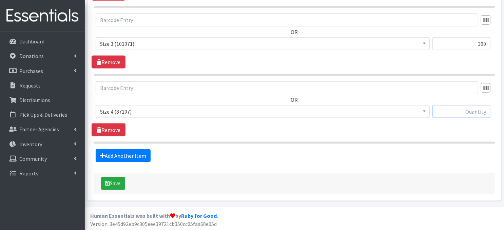
click at [447, 111] on input "text" at bounding box center [461, 111] width 58 height 13
type input "360"
click at [112, 157] on link "Add Another Item" at bounding box center [123, 155] width 55 height 13
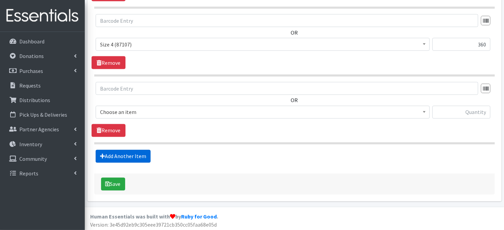
scroll to position [537, 0]
click at [422, 114] on span at bounding box center [424, 111] width 7 height 11
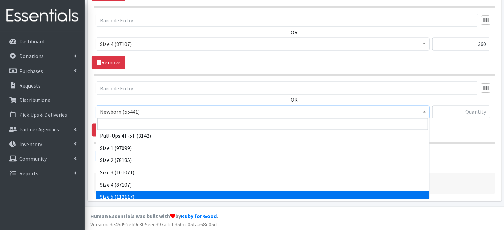
scroll to position [41, 0]
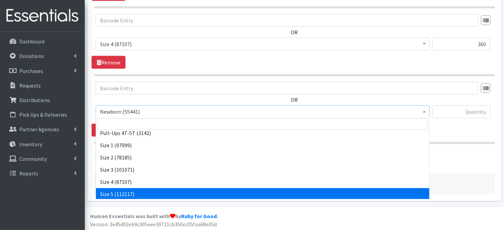
select select "3686"
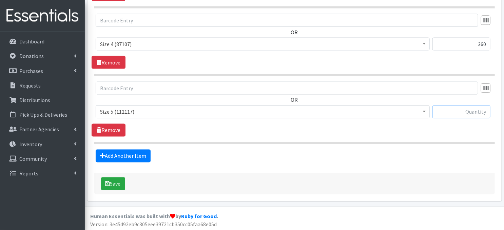
click at [453, 111] on input "text" at bounding box center [461, 111] width 58 height 13
type input "180"
click at [127, 155] on link "Add Another Item" at bounding box center [123, 156] width 55 height 13
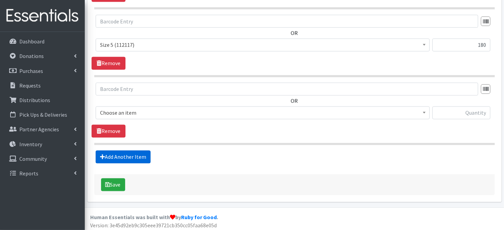
scroll to position [604, 0]
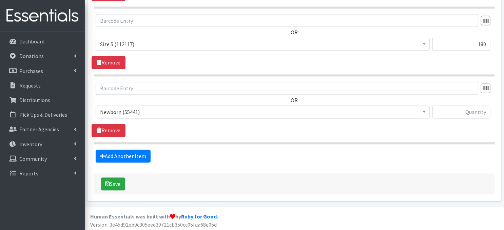
click at [423, 113] on span at bounding box center [424, 111] width 7 height 11
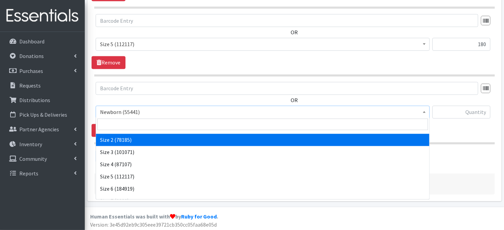
scroll to position [79, 0]
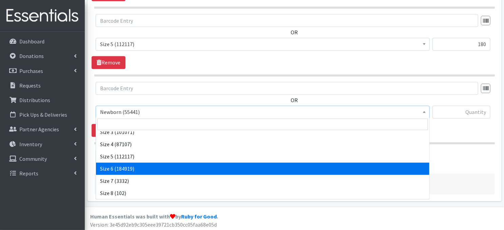
select select "3687"
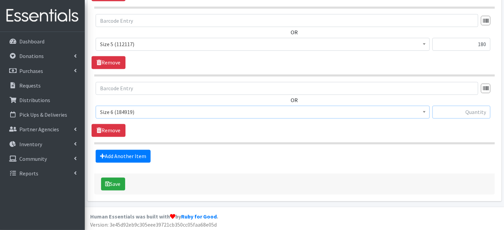
click at [456, 110] on input "text" at bounding box center [461, 112] width 58 height 13
type input "540"
click at [131, 157] on link "Add Another Item" at bounding box center [123, 156] width 55 height 13
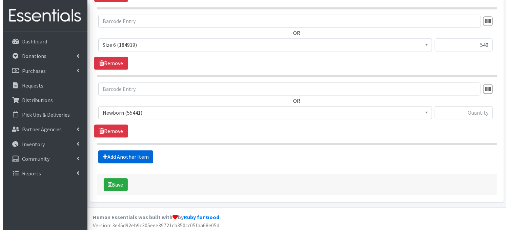
scroll to position [672, 0]
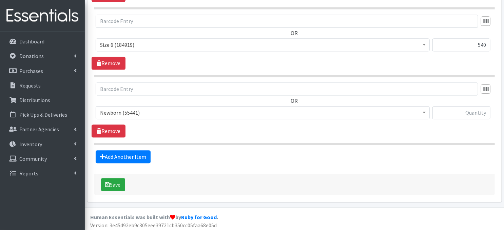
click at [426, 114] on span at bounding box center [424, 111] width 7 height 11
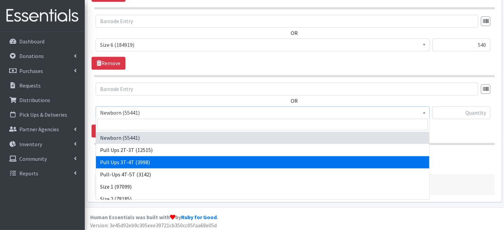
select select "3697"
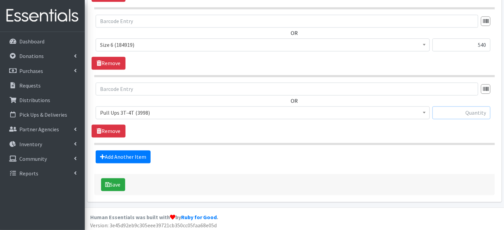
click at [454, 113] on input "text" at bounding box center [461, 112] width 58 height 13
type input "240"
click at [115, 182] on button "Save" at bounding box center [113, 184] width 24 height 13
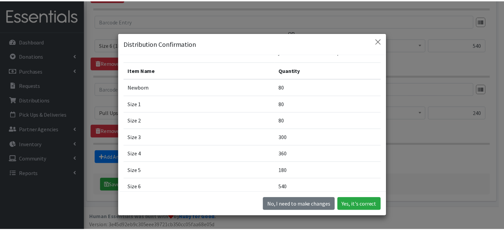
scroll to position [67, 0]
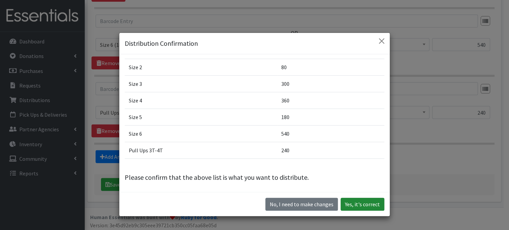
click at [349, 206] on button "Yes, it's correct" at bounding box center [363, 204] width 44 height 13
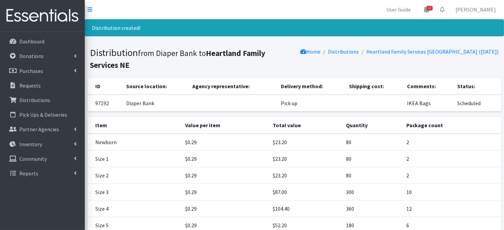
click at [504, 226] on div "Item Value per item Total value Quantity Package count Newborn $0.29 $23.20 80 …" at bounding box center [294, 213] width 419 height 193
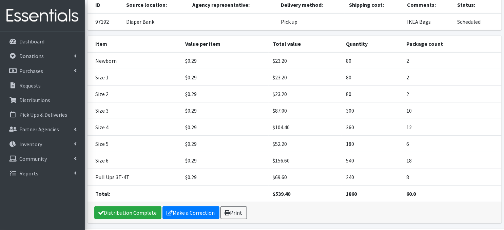
scroll to position [99, 0]
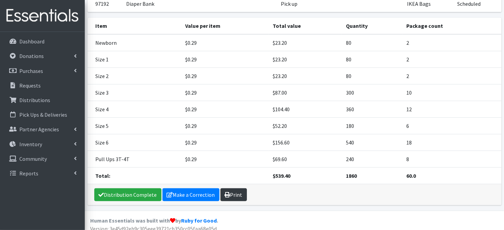
click at [232, 192] on link "Print" at bounding box center [233, 194] width 26 height 13
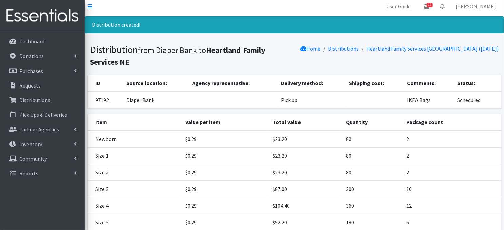
scroll to position [0, 0]
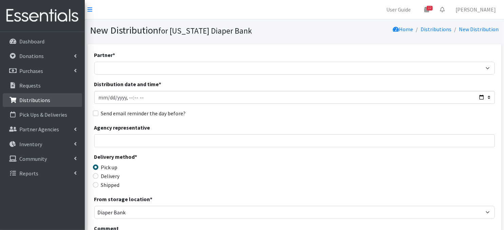
click at [33, 102] on p "Distributions" at bounding box center [34, 100] width 31 height 7
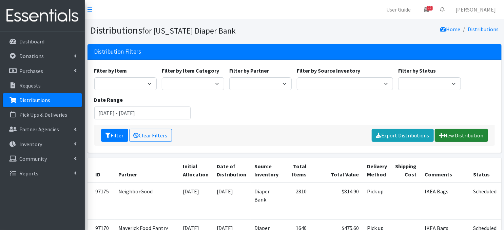
click at [448, 136] on link "New Distribution" at bounding box center [461, 135] width 53 height 13
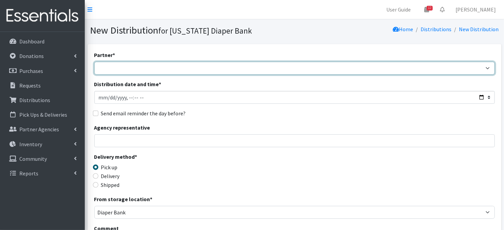
click at [108, 66] on select "Abide A Mother's Love [PERSON_NAME] Area Refugee Taskforce Big Brothers Big Sis…" at bounding box center [294, 68] width 401 height 13
select select "4403"
click at [94, 62] on select "Abide A Mother's Love [PERSON_NAME] Area Refugee Taskforce Big Brothers Big Sis…" at bounding box center [294, 68] width 401 height 13
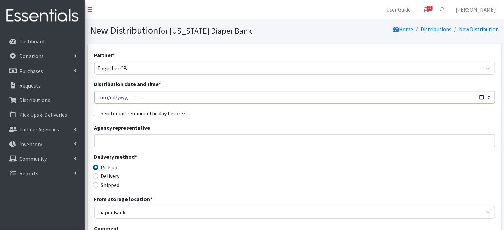
click at [100, 97] on input "Distribution date and time *" at bounding box center [294, 97] width 401 height 13
type input "[DATE]T23:59"
click at [126, 98] on input "Distribution date and time *" at bounding box center [294, 97] width 401 height 13
click at [109, 97] on input "Distribution date and time *" at bounding box center [294, 97] width 401 height 13
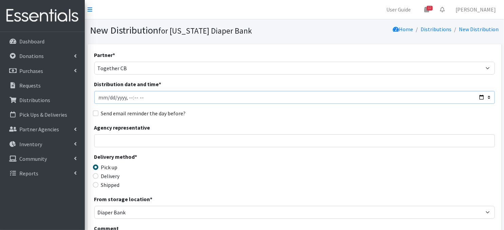
click at [125, 97] on input "Distribution date and time *" at bounding box center [294, 97] width 401 height 13
click at [134, 97] on input "Distribution date and time *" at bounding box center [294, 97] width 401 height 13
type input "2025-10-01T11:30"
click at [212, 113] on div "Send email reminder the day before?" at bounding box center [294, 113] width 401 height 8
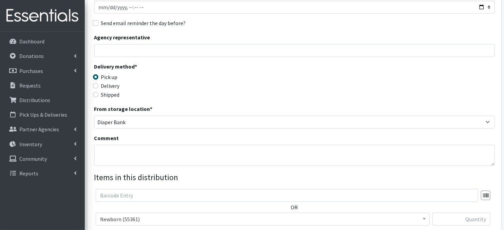
scroll to position [104, 0]
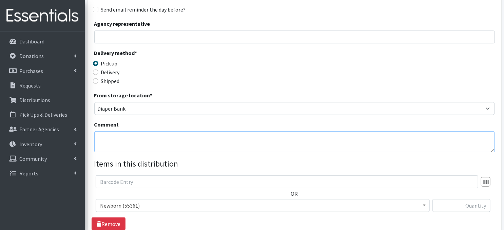
click at [126, 145] on textarea "Comment" at bounding box center [294, 141] width 401 height 21
paste textarea "Palletize orders separately"
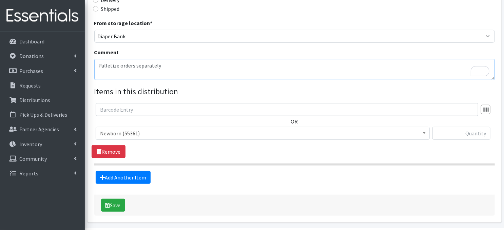
scroll to position [198, 0]
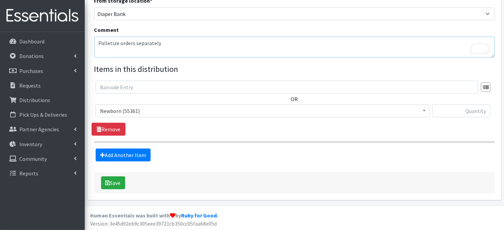
type textarea "Palletize orders separately"
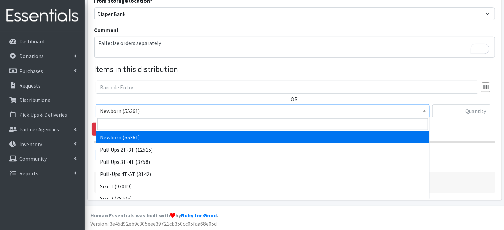
click at [423, 111] on span at bounding box center [424, 110] width 7 height 11
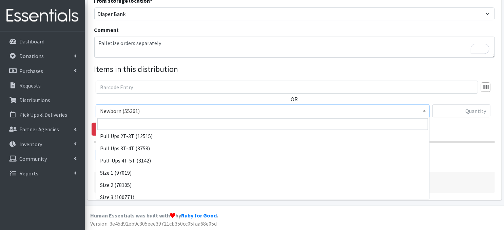
scroll to position [54, 0]
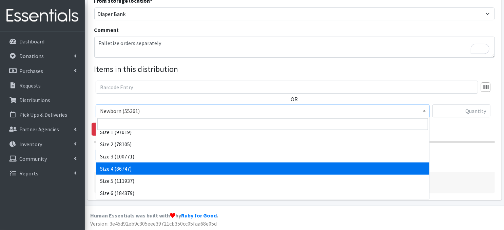
select select "3685"
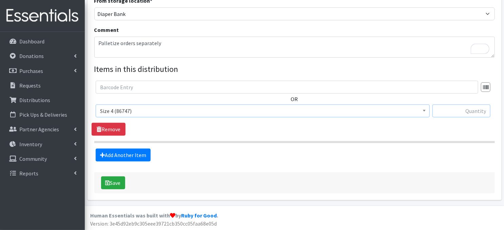
click at [450, 111] on input "text" at bounding box center [461, 110] width 58 height 13
type input "1800"
click at [120, 154] on link "Add Another Item" at bounding box center [123, 155] width 55 height 13
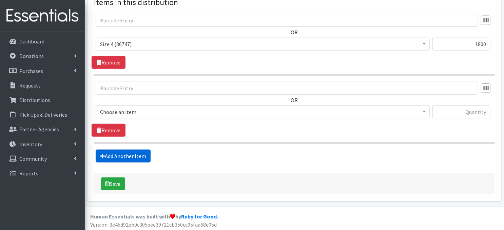
scroll to position [266, 0]
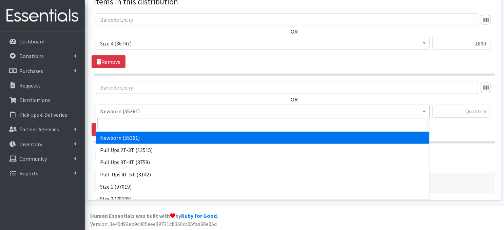
click at [428, 111] on span "Newborn (55361)" at bounding box center [263, 111] width 334 height 13
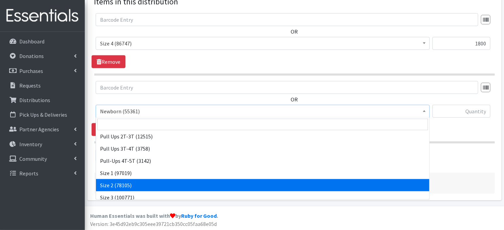
scroll to position [45, 0]
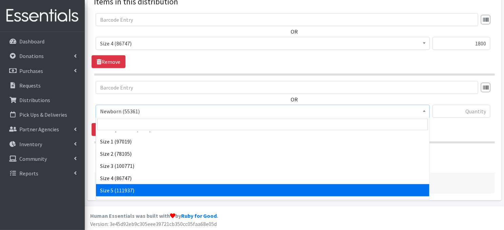
select select "3686"
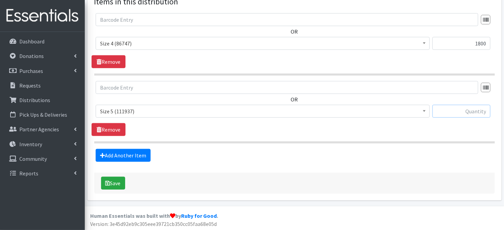
click at [446, 110] on input "text" at bounding box center [461, 111] width 58 height 13
type input "1800"
click at [119, 154] on link "Add Another Item" at bounding box center [123, 155] width 55 height 13
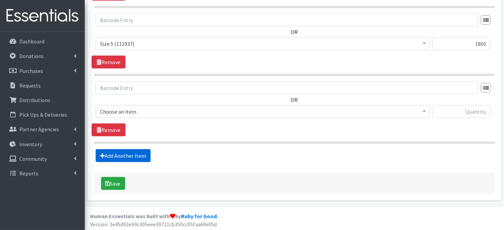
scroll to position [334, 0]
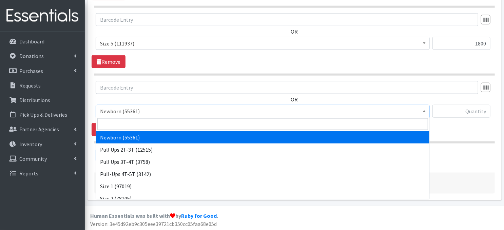
click at [425, 112] on span at bounding box center [424, 110] width 7 height 11
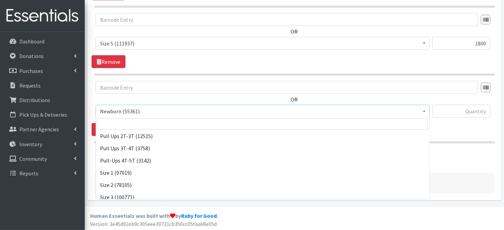
scroll to position [72, 0]
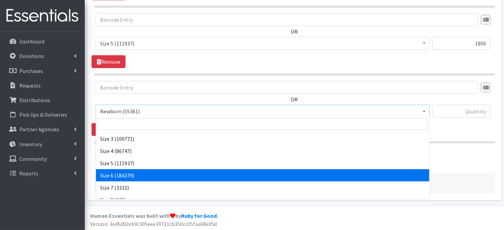
select select "3687"
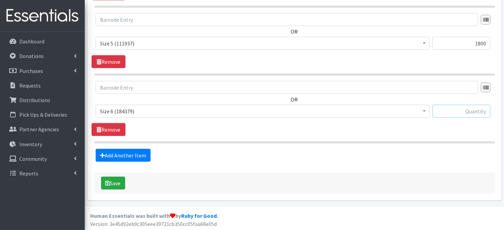
click at [460, 112] on input "text" at bounding box center [461, 111] width 58 height 13
type input "1800"
click at [119, 156] on link "Add Another Item" at bounding box center [123, 155] width 55 height 13
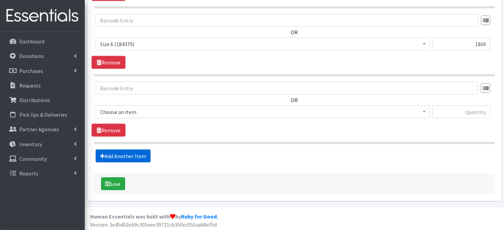
scroll to position [401, 0]
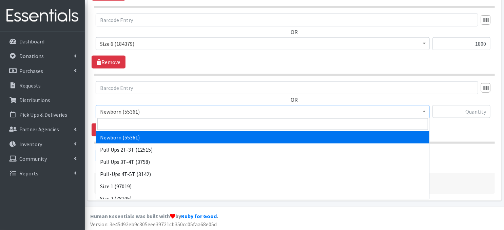
click at [424, 113] on span at bounding box center [424, 110] width 7 height 11
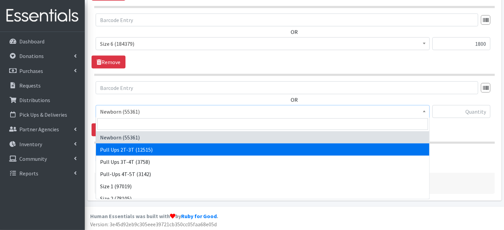
select select "3696"
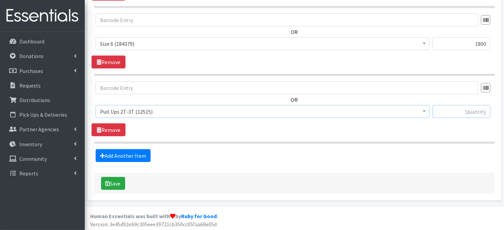
click at [442, 111] on input "text" at bounding box center [461, 111] width 58 height 13
type input "600"
click at [128, 155] on link "Add Another Item" at bounding box center [123, 155] width 55 height 13
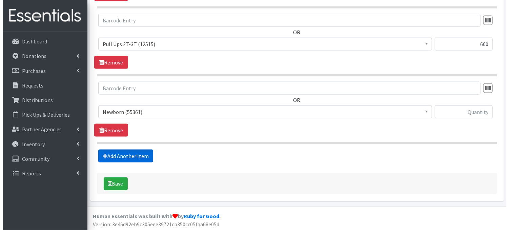
scroll to position [469, 0]
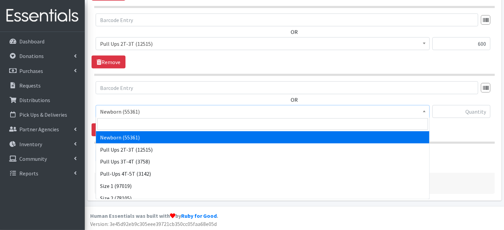
click at [426, 111] on span at bounding box center [424, 110] width 7 height 11
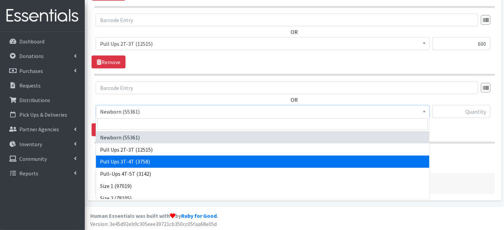
select select "3697"
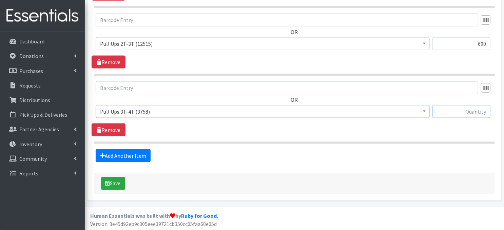
click at [448, 110] on input "text" at bounding box center [461, 111] width 58 height 13
type input "600"
click at [119, 183] on button "Save" at bounding box center [113, 183] width 24 height 13
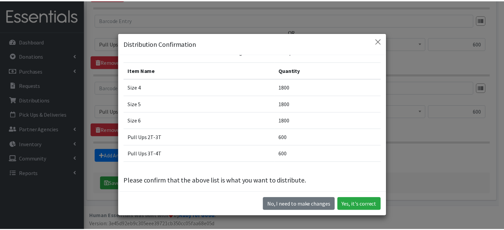
scroll to position [17, 0]
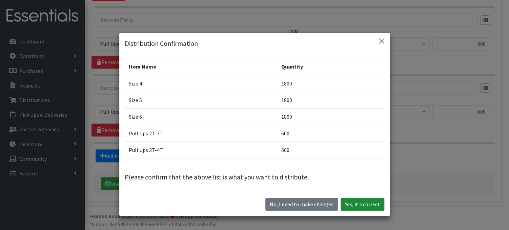
click at [362, 208] on button "Yes, it's correct" at bounding box center [363, 204] width 44 height 13
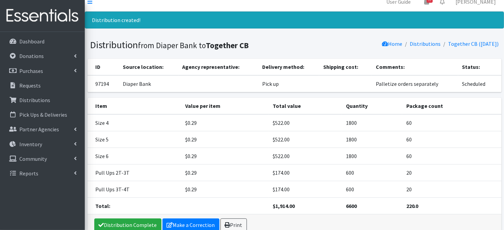
scroll to position [2, 0]
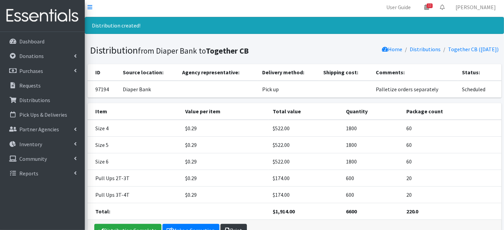
click at [235, 226] on link "Print" at bounding box center [233, 230] width 26 height 13
click at [30, 101] on p "Distributions" at bounding box center [34, 100] width 31 height 7
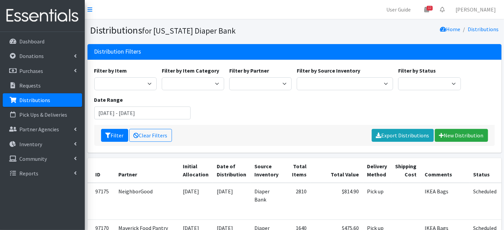
click at [42, 101] on p "Distributions" at bounding box center [34, 100] width 31 height 7
